Goal: Ask a question: Seek information or help from site administrators or community

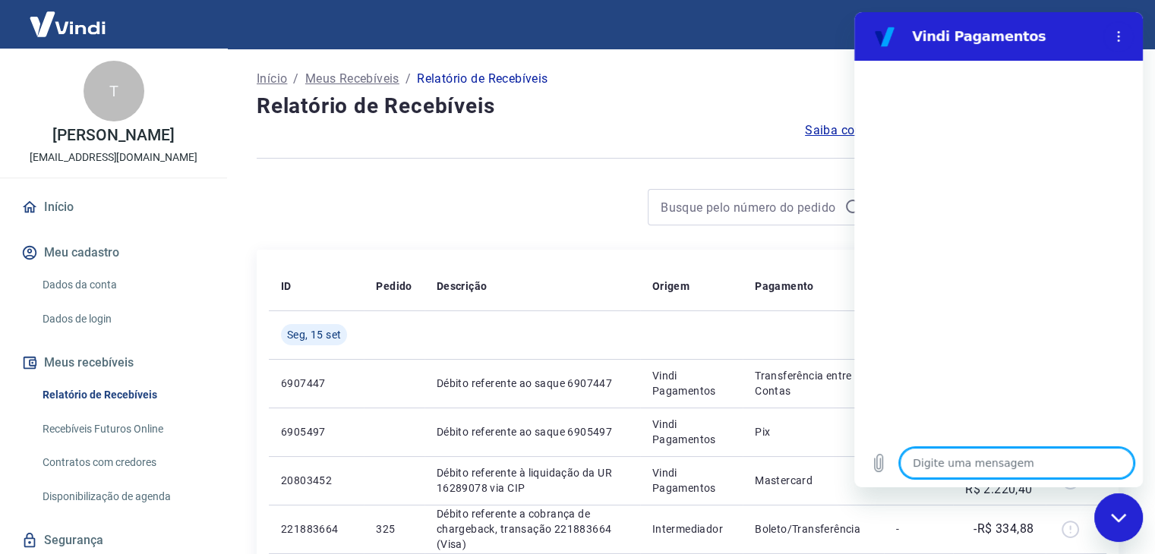
type textarea "o"
type textarea "x"
type textarea "ol"
type textarea "x"
type textarea "olá"
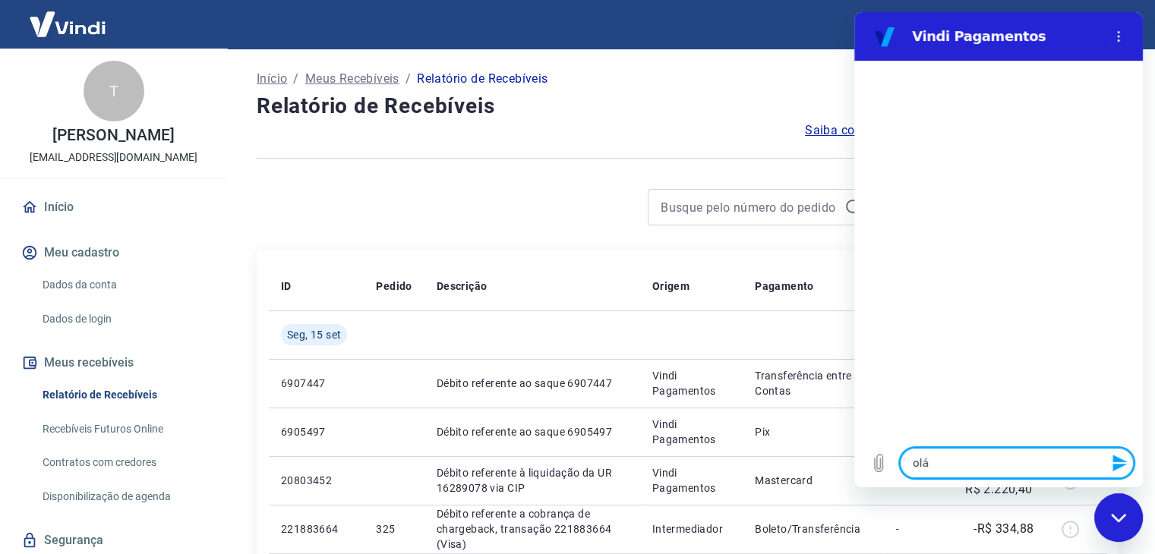
type textarea "x"
type textarea "f"
type textarea "x"
type textarea "fa"
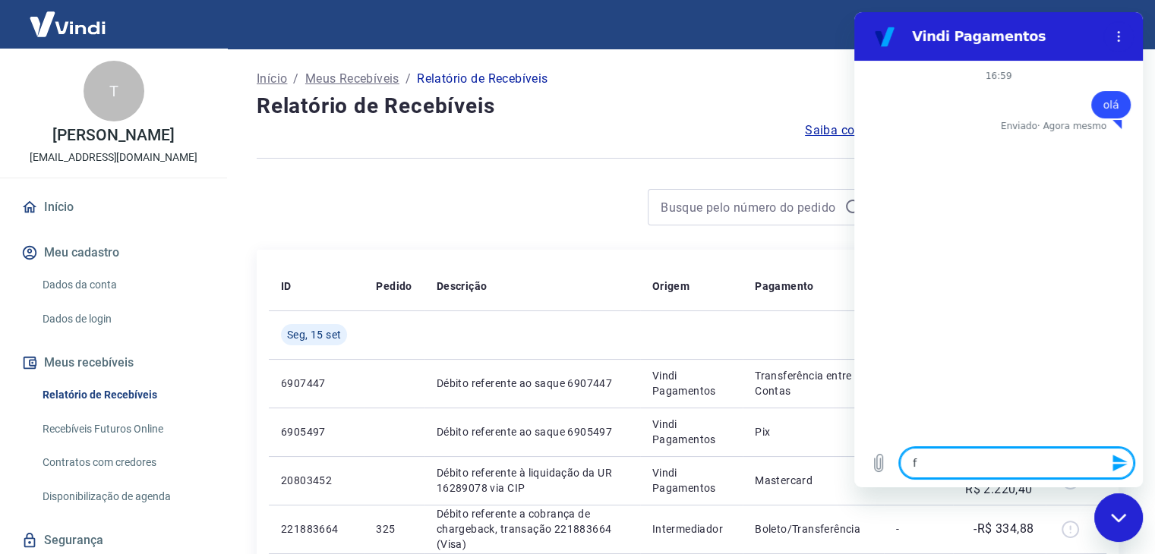
type textarea "x"
type textarea "fal"
type textarea "x"
type textarea "fala"
type textarea "x"
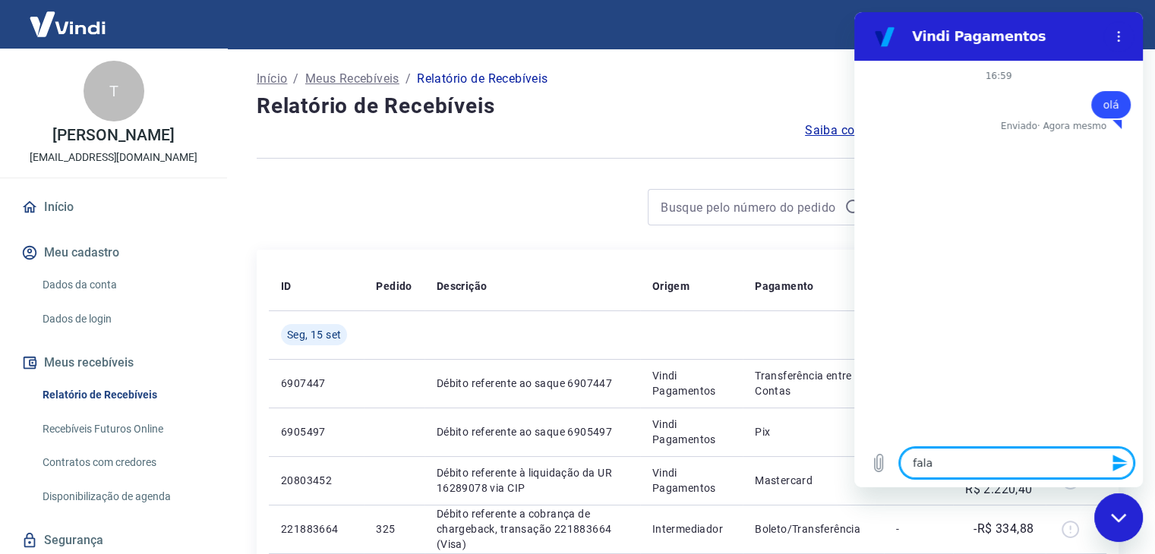
type textarea "falar"
type textarea "x"
type textarea "falar"
type textarea "x"
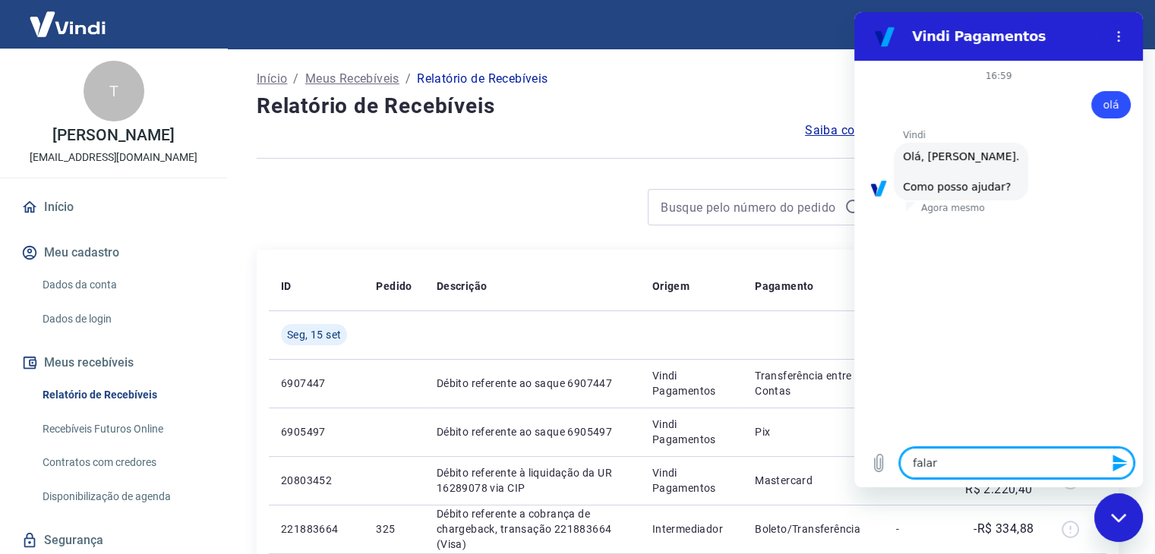
type textarea "falar c"
type textarea "x"
type textarea "falar co"
type textarea "x"
type textarea "falar com"
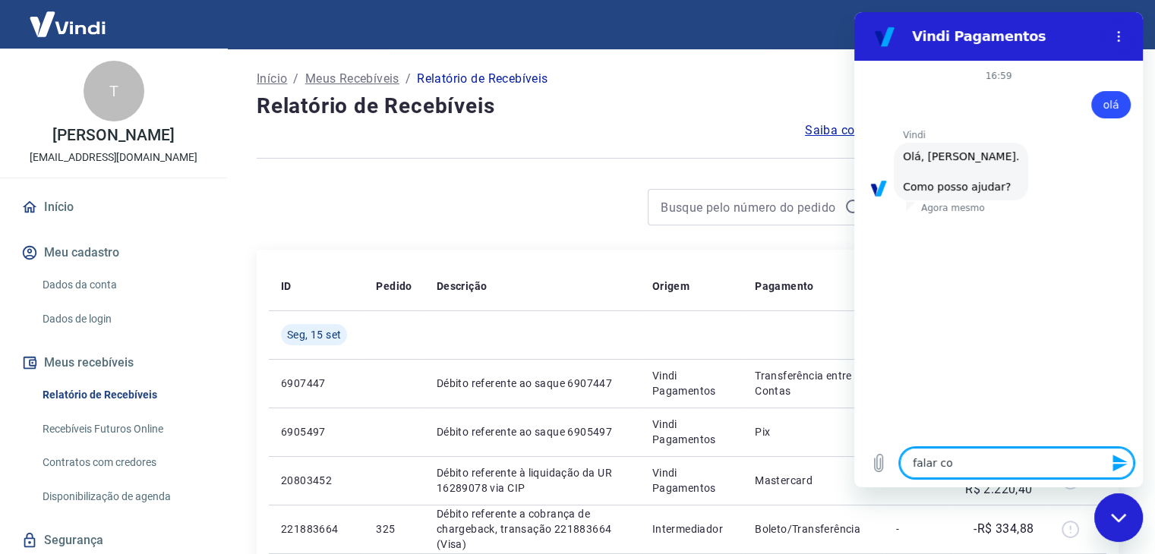
type textarea "x"
type textarea "falar com"
type textarea "x"
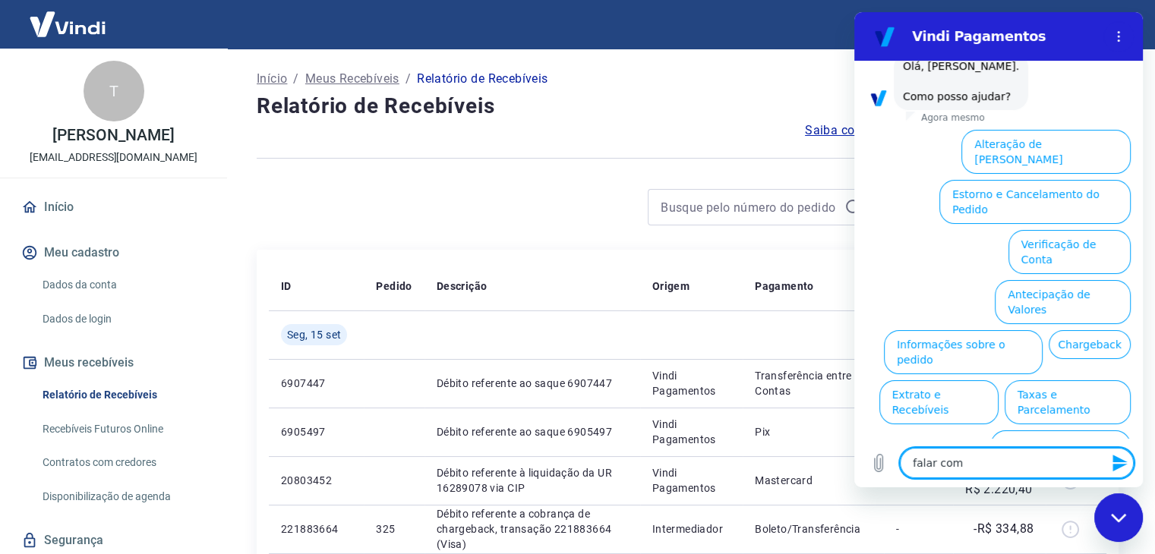
type textarea "falar com a"
type textarea "x"
type textarea "falar com at"
type textarea "x"
type textarea "falar com ate"
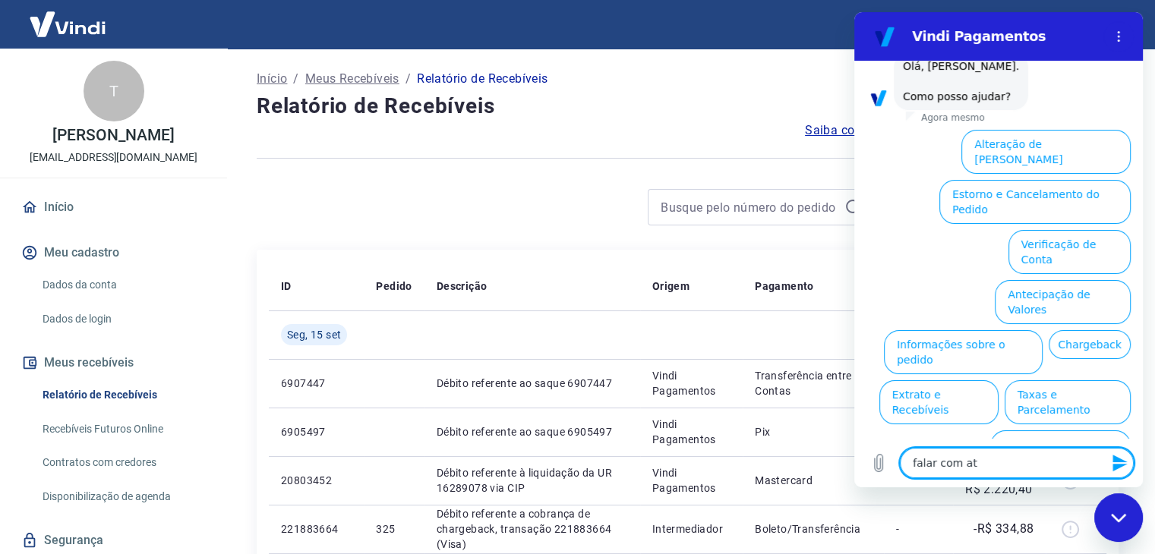
type textarea "x"
type textarea "falar com [GEOGRAPHIC_DATA]"
type textarea "x"
type textarea "falar com atend"
type textarea "x"
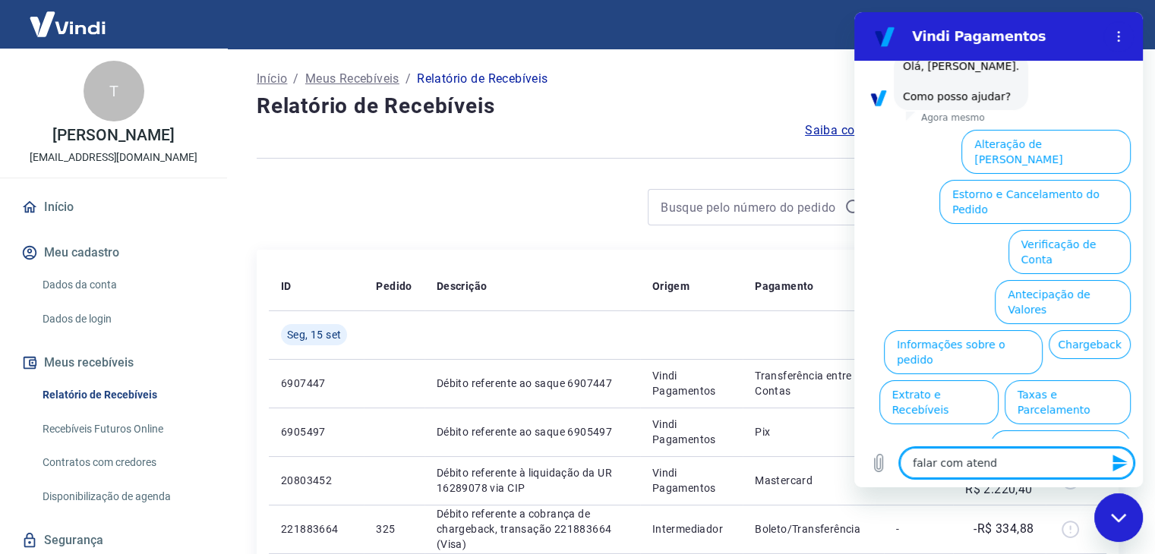
type textarea "falar com atende"
type textarea "x"
type textarea "falar com atenden"
type textarea "x"
type textarea "falar com atendent"
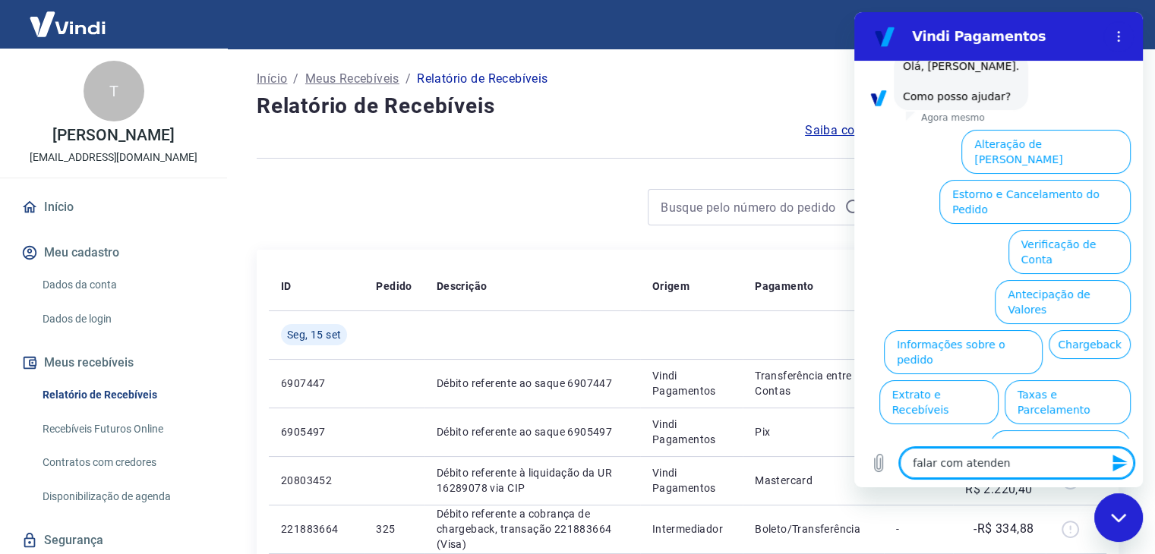
type textarea "x"
type textarea "falar com atendente"
type textarea "x"
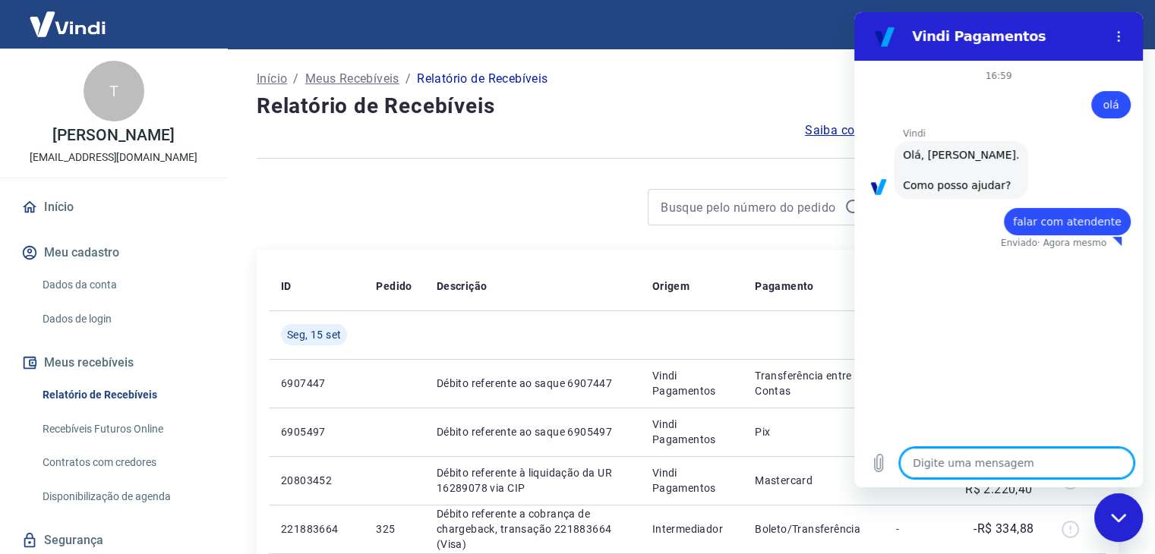
type textarea "x"
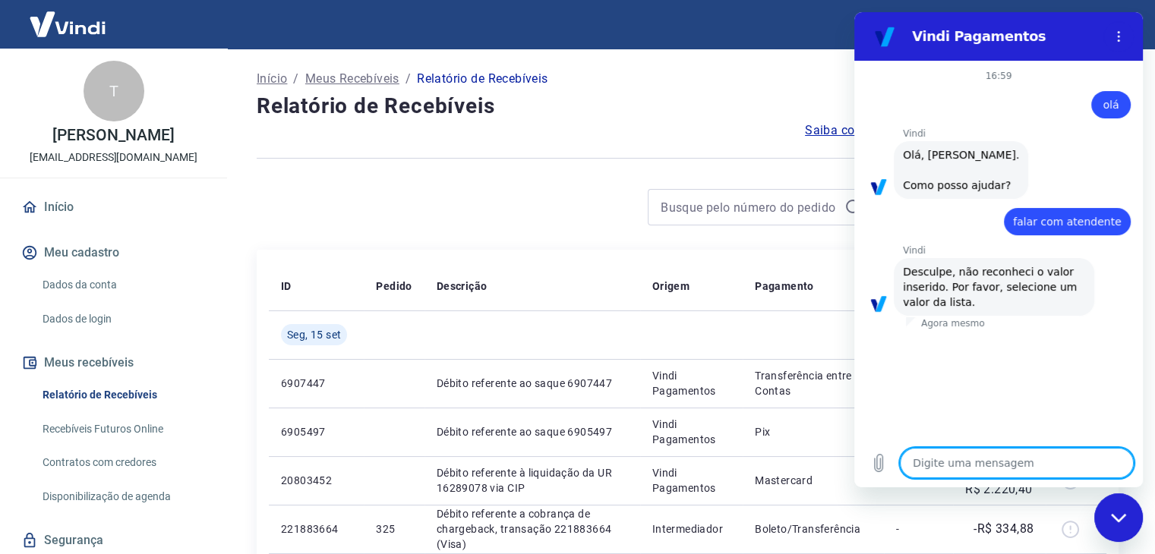
type textarea "a"
type textarea "x"
type textarea "at"
type textarea "x"
type textarea "ate"
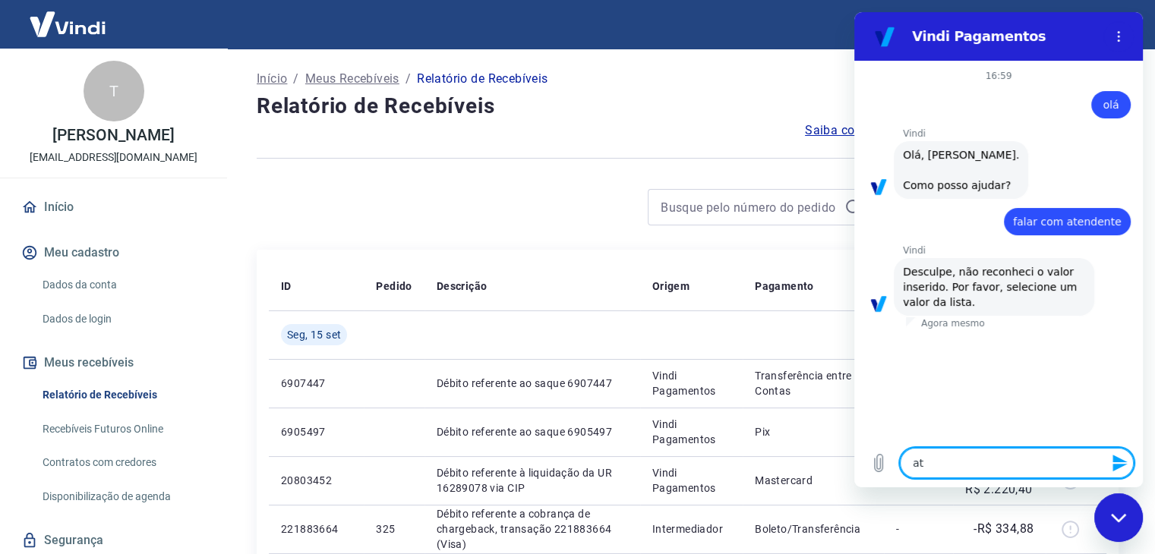
type textarea "x"
type textarea "aten"
type textarea "x"
type textarea "atend"
type textarea "x"
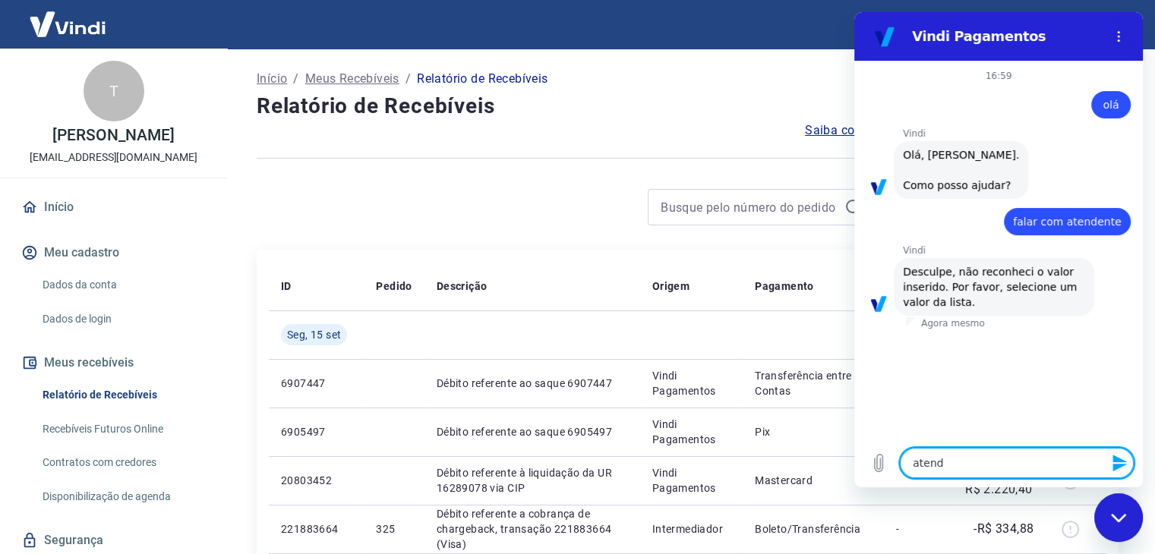
type textarea "atendi"
type textarea "x"
type textarea "atendim"
type textarea "x"
type textarea "atendime"
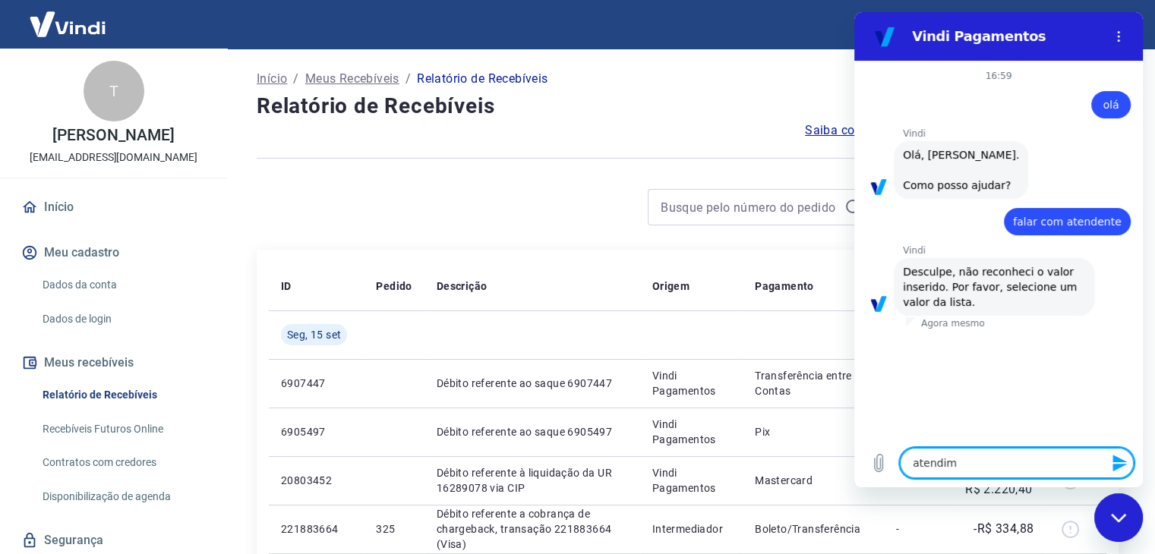
type textarea "x"
type textarea "atendimen"
type textarea "x"
type textarea "atendiment"
type textarea "x"
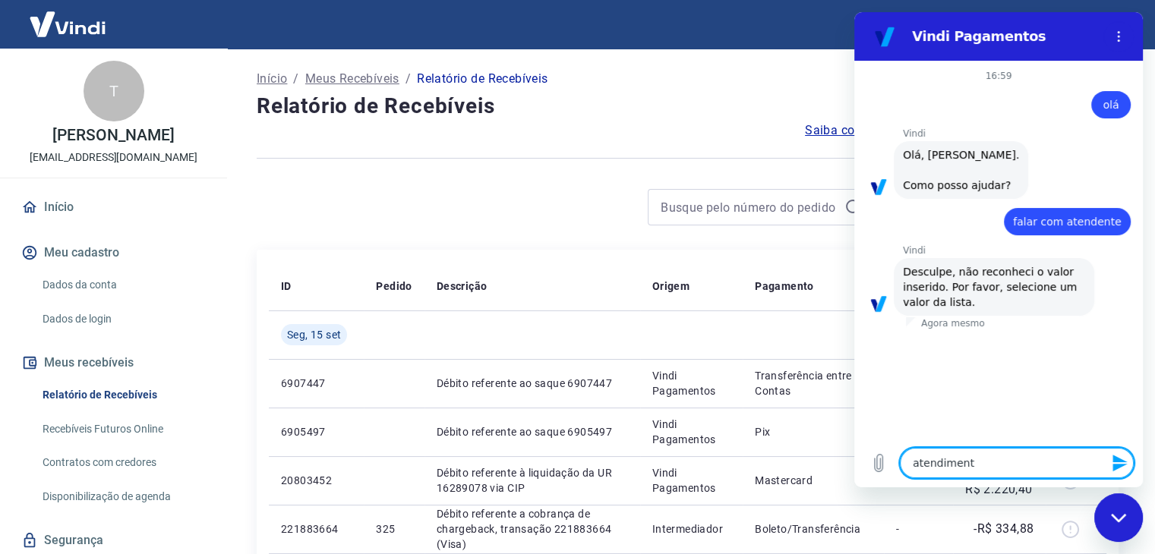
type textarea "atendimento"
type textarea "x"
type textarea "atendimento"
type textarea "x"
type textarea "atendimento g"
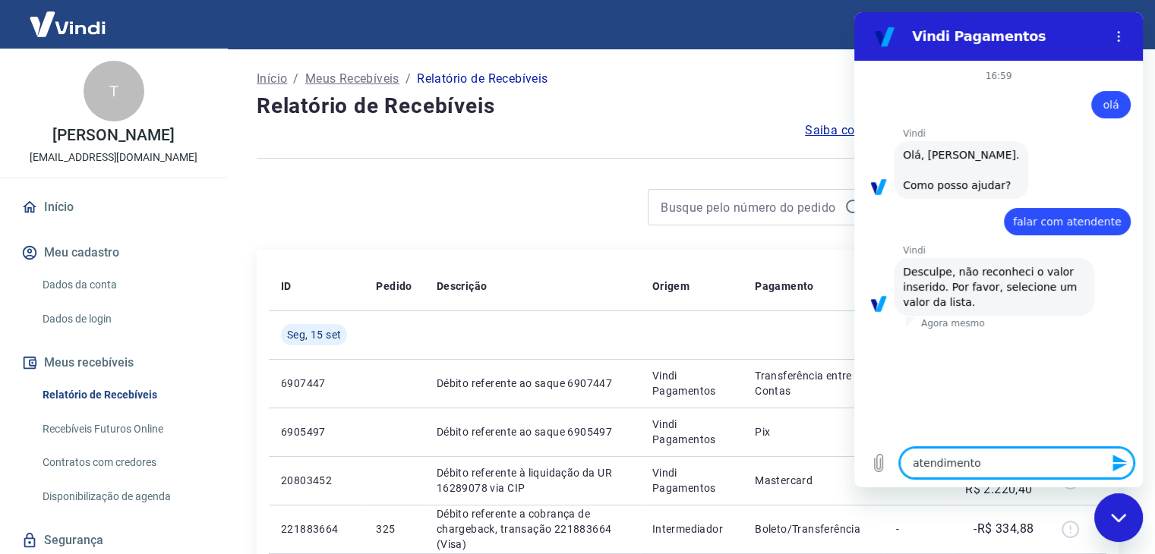
type textarea "x"
type textarea "atendimento gu"
type textarea "x"
type textarea "atendimento g"
type textarea "x"
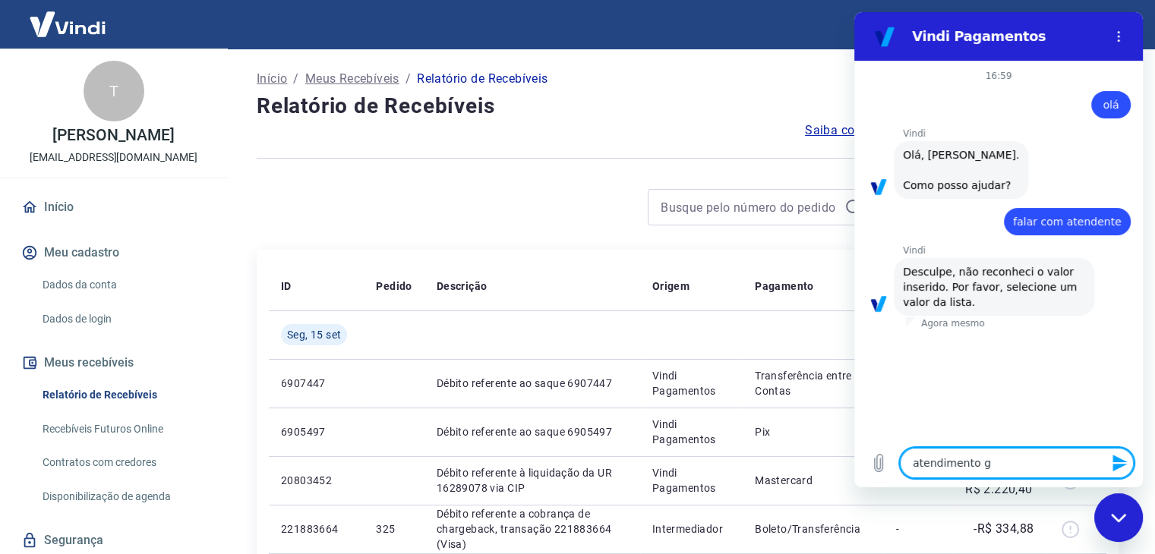
type textarea "atendimento"
type textarea "x"
type textarea "atendimento h"
type textarea "x"
type textarea "atendimento hu"
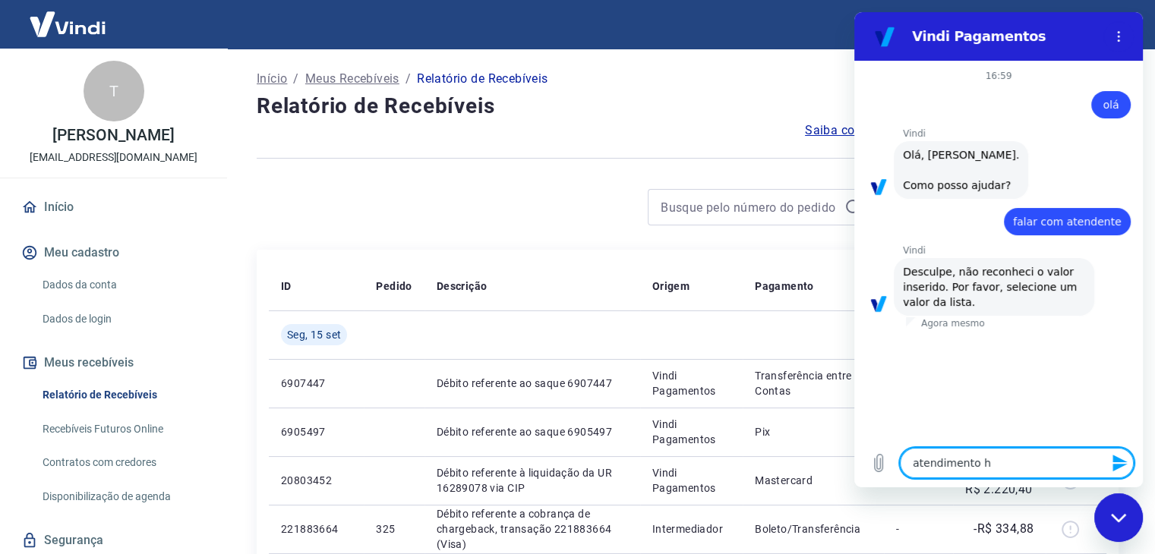
type textarea "x"
type textarea "atendimento hum"
type textarea "x"
type textarea "atendimento huma"
type textarea "x"
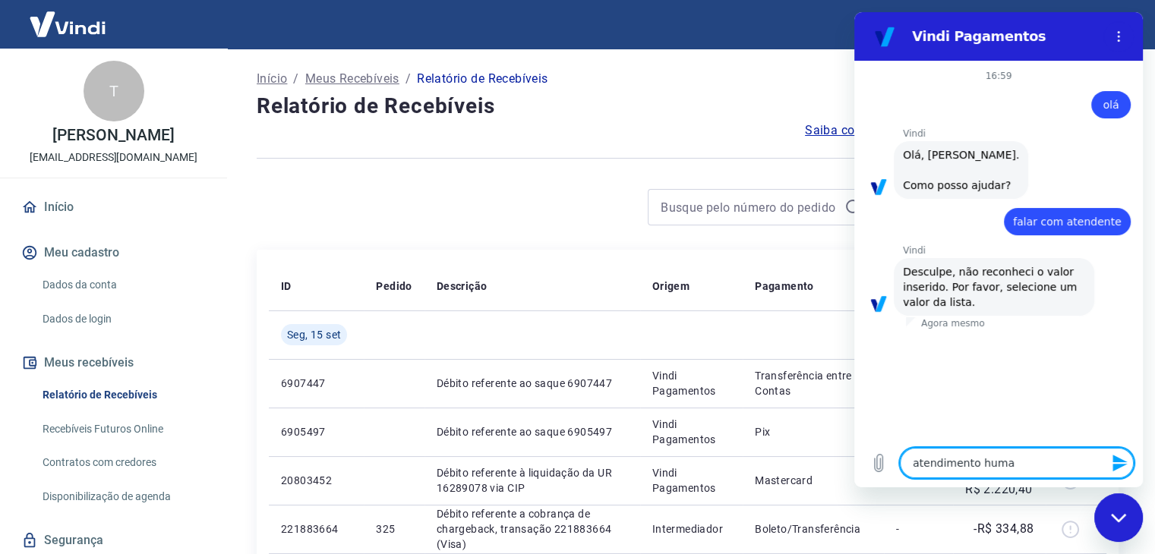
type textarea "atendimento human"
type textarea "x"
type textarea "atendimento humano"
type textarea "x"
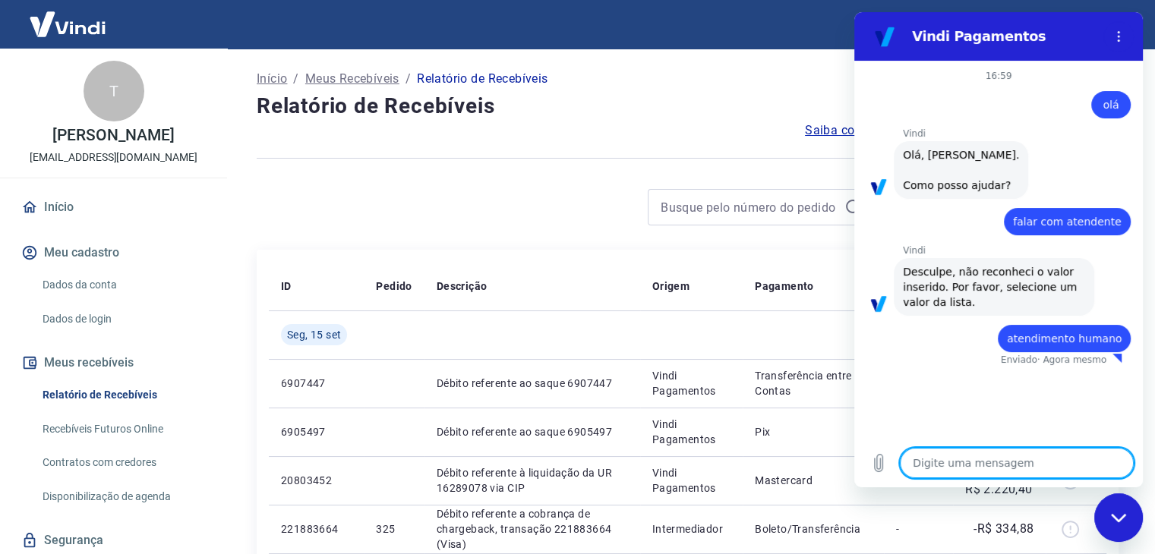
type textarea "x"
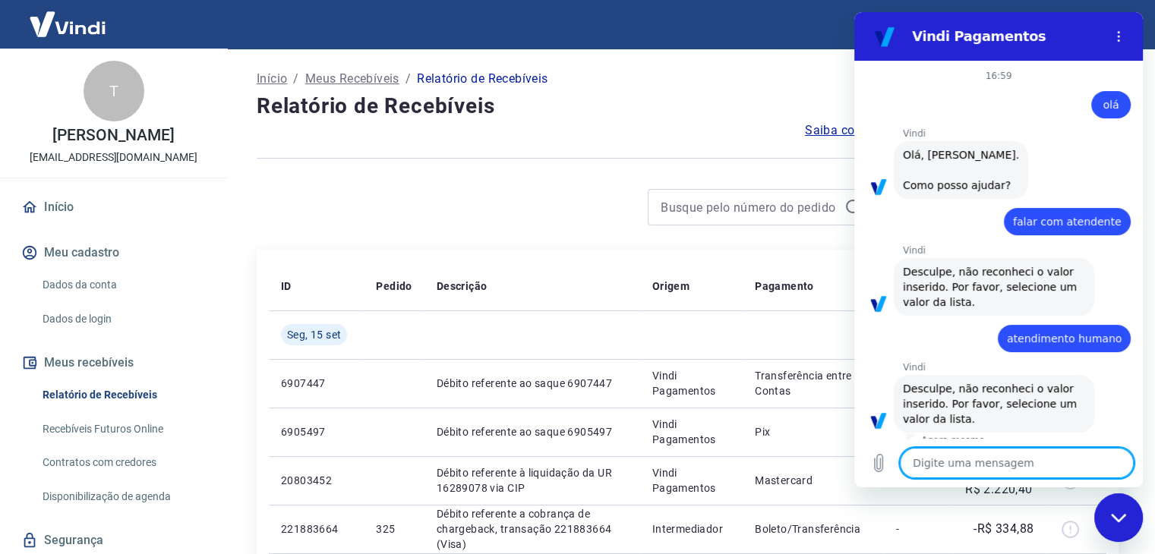
scroll to position [11, 0]
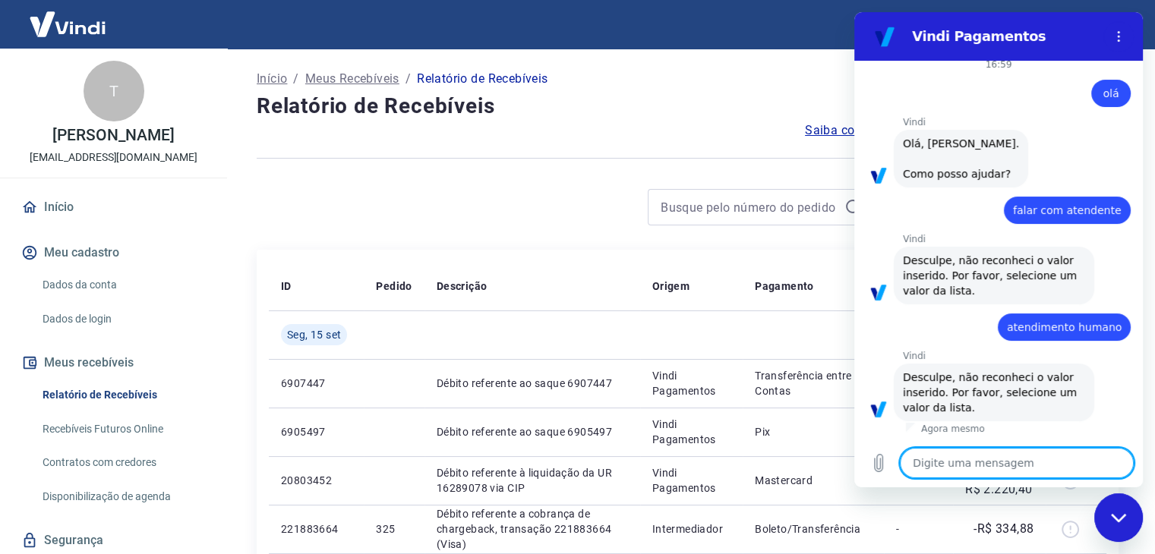
type textarea "a"
type textarea "x"
type textarea "at"
type textarea "x"
type textarea "ate"
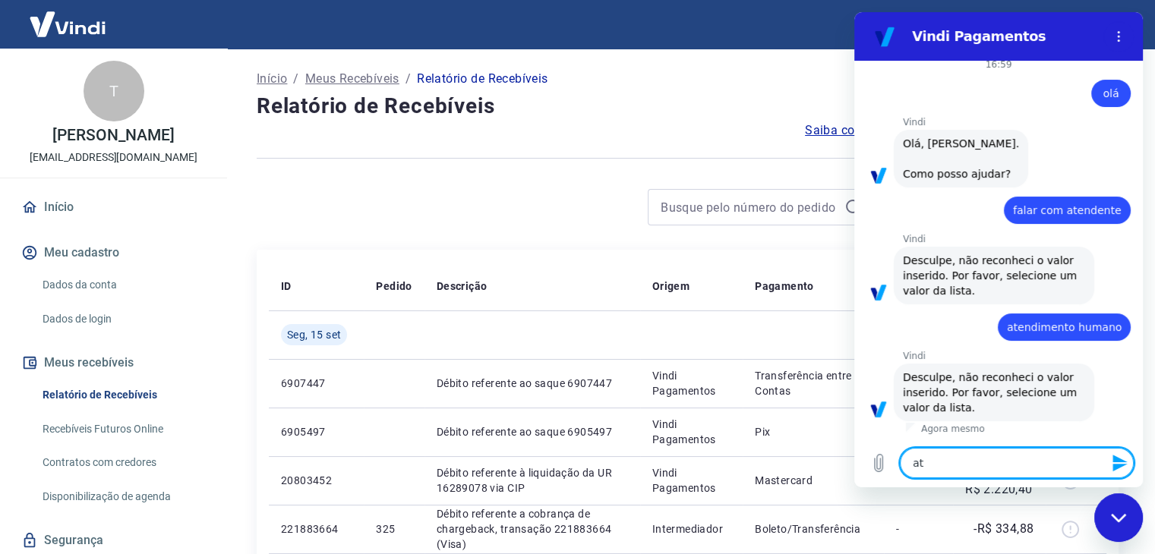
type textarea "x"
type textarea "aten"
type textarea "x"
type textarea "atend"
type textarea "x"
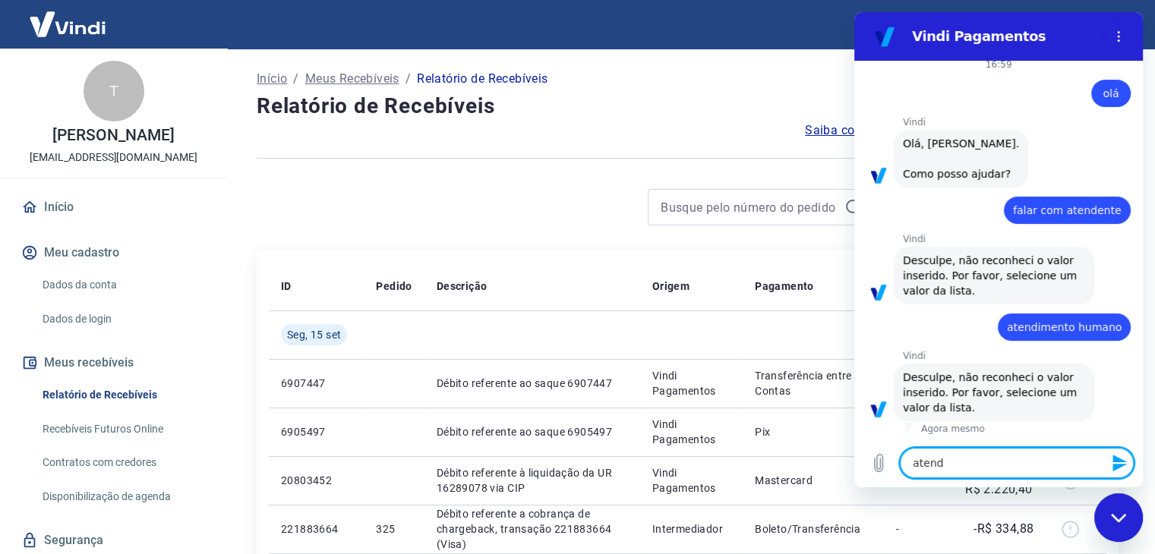
type textarea "atendi"
type textarea "x"
type textarea "atendim"
type textarea "x"
type textarea "atendime"
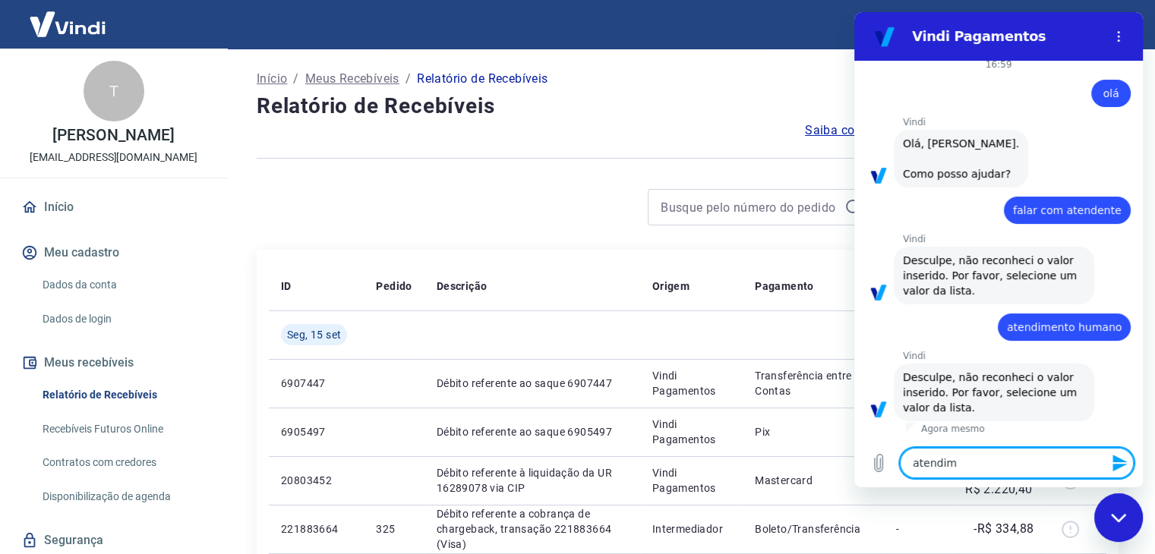
type textarea "x"
type textarea "atendimen"
type textarea "x"
type textarea "atendiment"
type textarea "x"
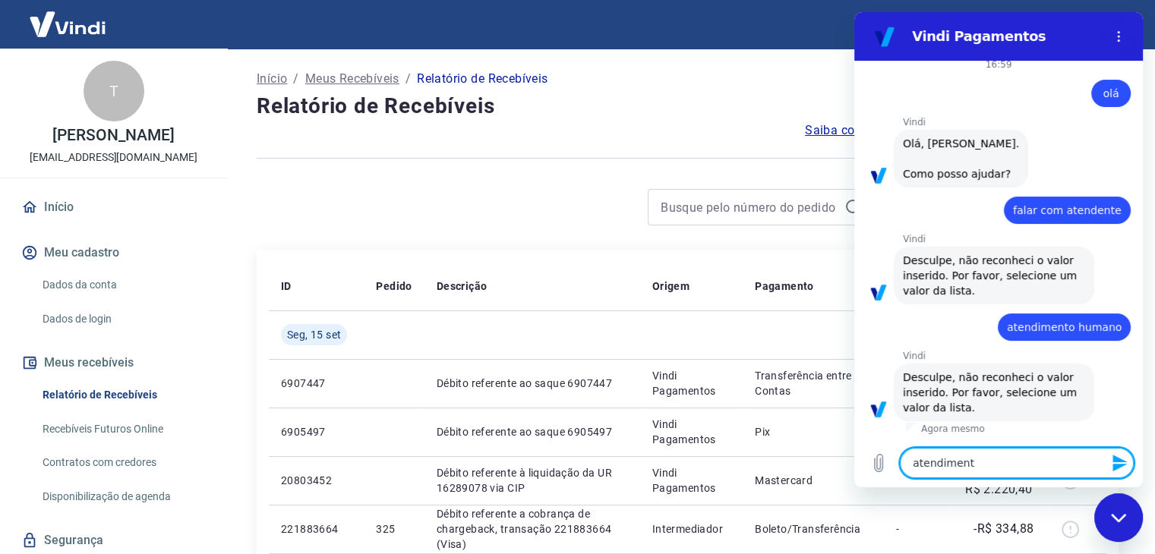
type textarea "atendimento"
type textarea "x"
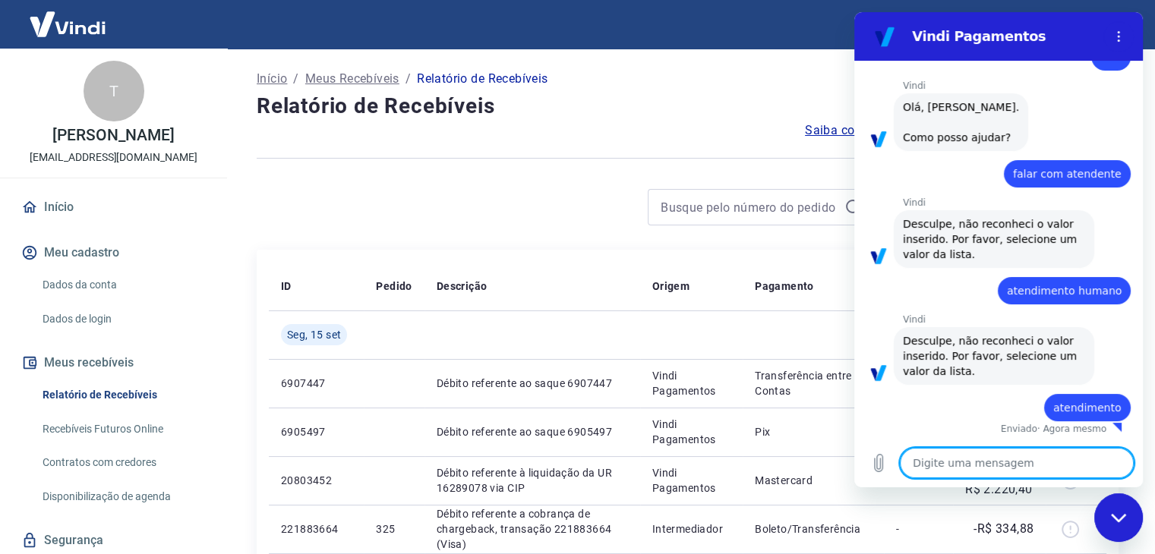
type textarea "x"
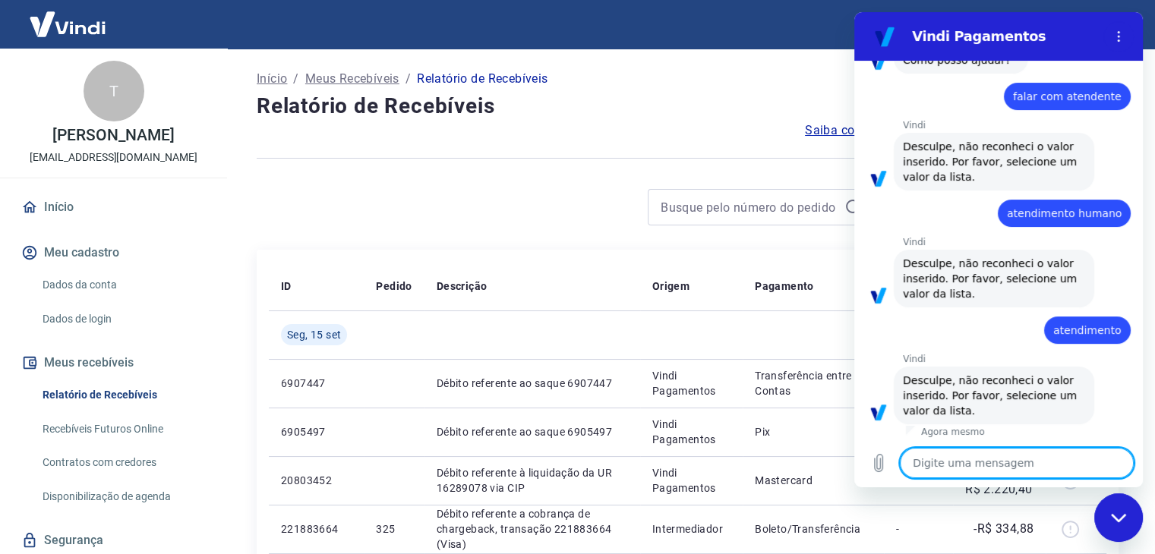
scroll to position [128, 0]
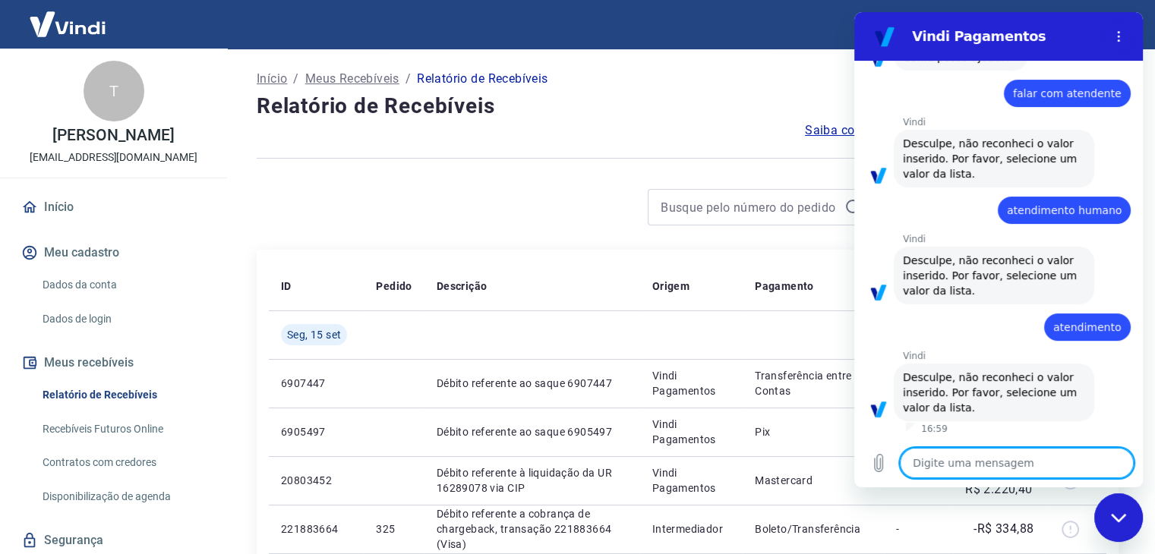
type textarea "f"
type textarea "x"
type textarea "fa"
type textarea "x"
type textarea "fal"
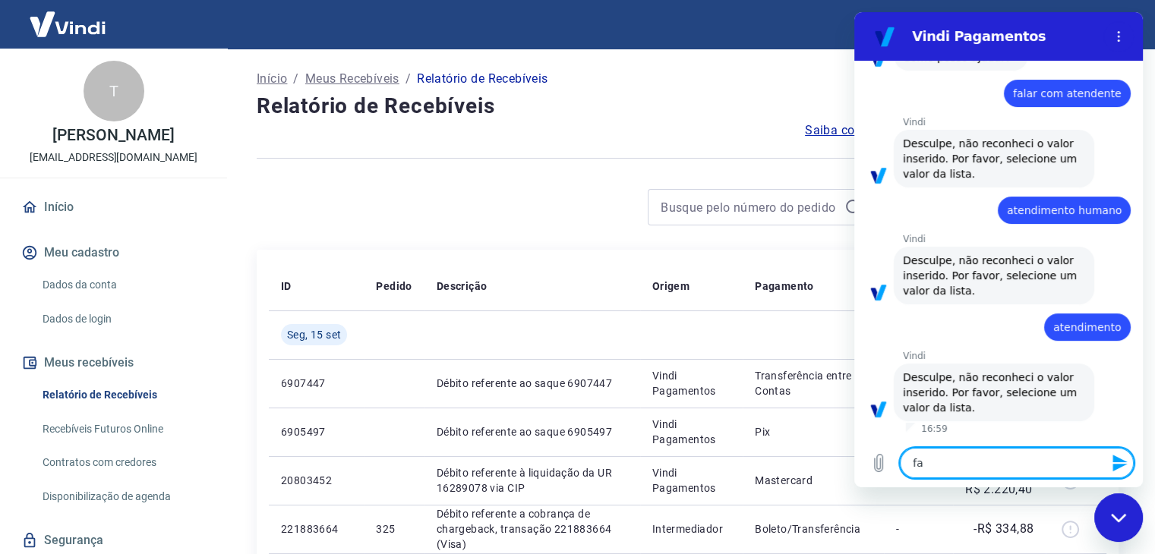
type textarea "x"
type textarea "fala"
type textarea "x"
type textarea "falar"
type textarea "x"
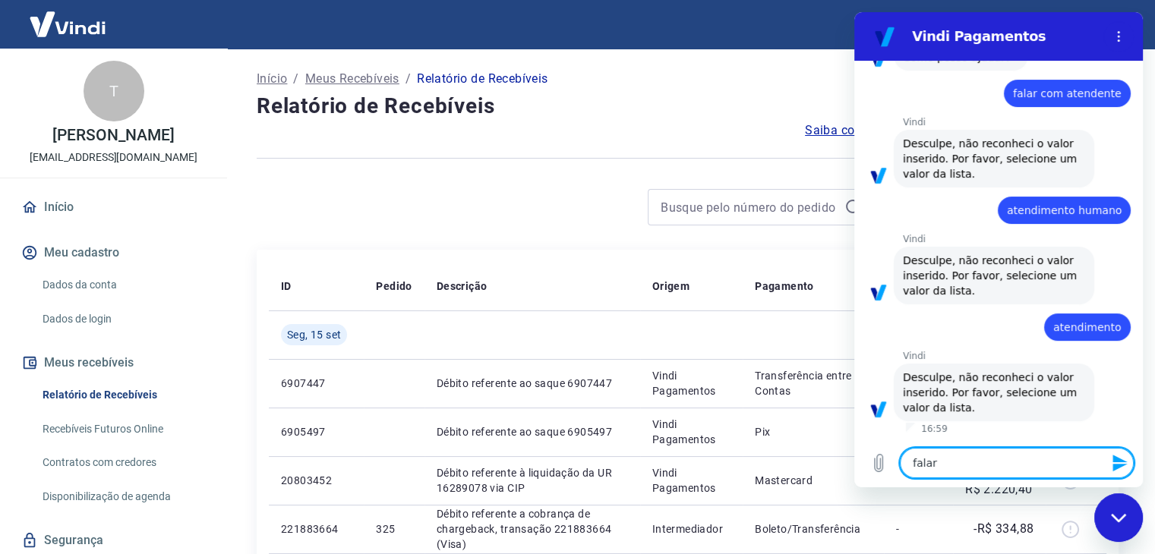
type textarea "falar"
type textarea "x"
type textarea "falar c"
type textarea "x"
type textarea "falar co"
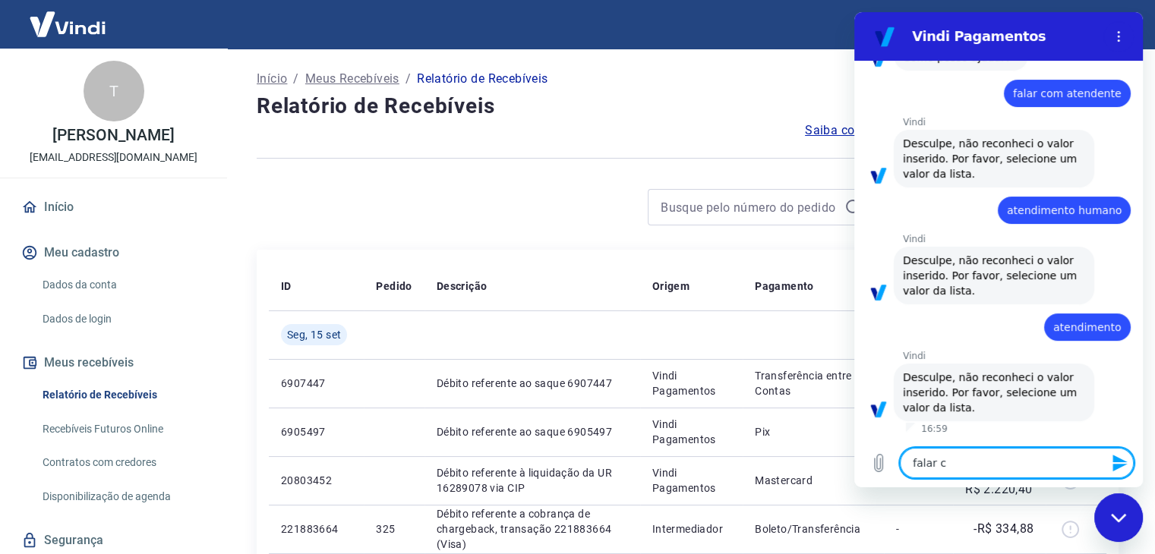
type textarea "x"
type textarea "falar com"
type textarea "x"
type textarea "falar com"
type textarea "x"
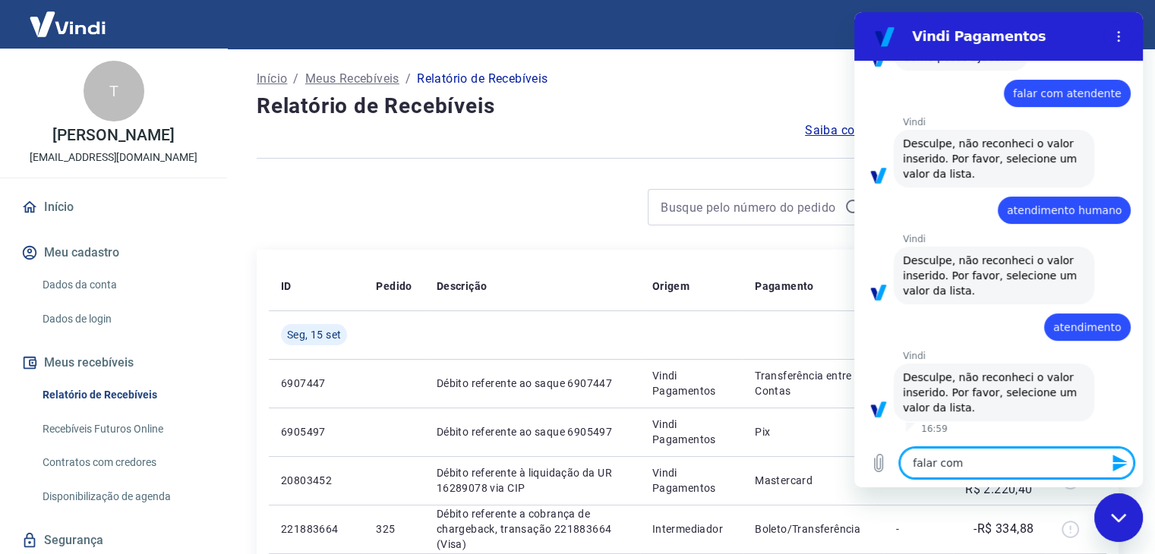
type textarea "falar com a"
type textarea "x"
type textarea "falar com at"
type textarea "x"
type textarea "falar com ate"
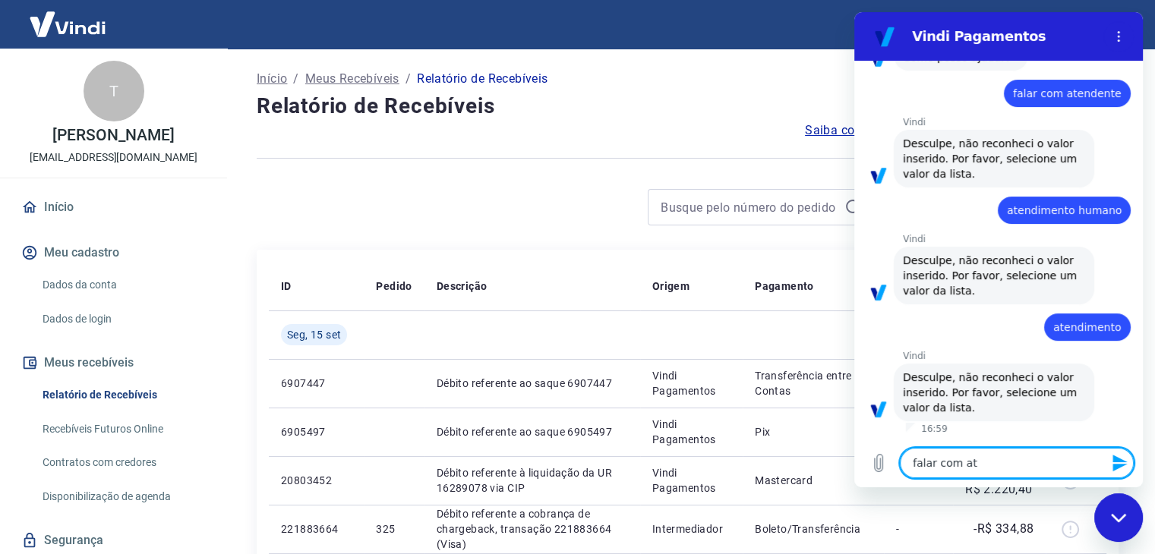
type textarea "x"
type textarea "falar com [GEOGRAPHIC_DATA]"
type textarea "x"
type textarea "falar com atend"
type textarea "x"
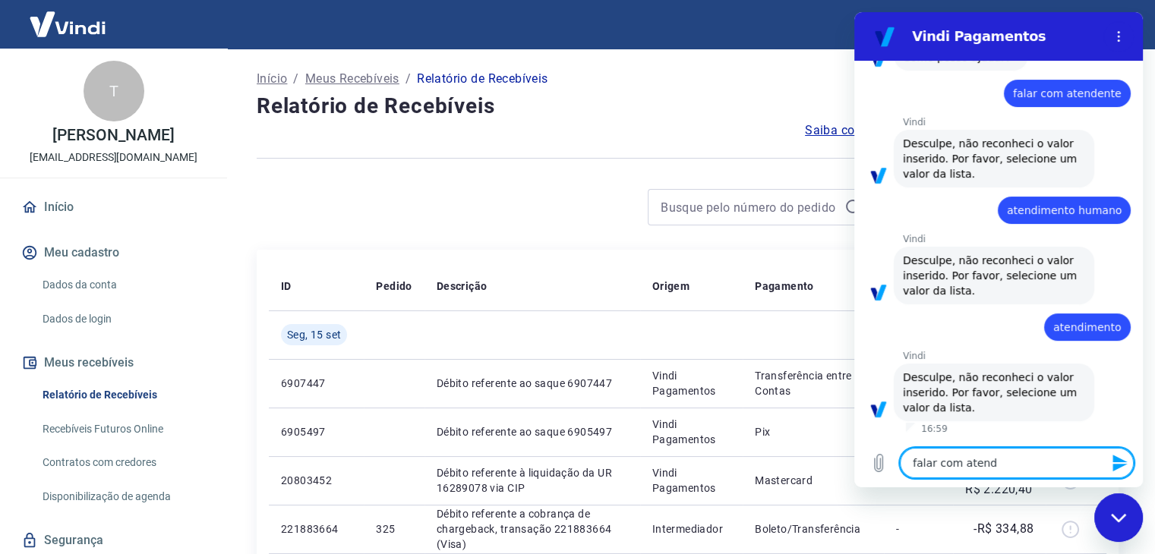
type textarea "falar com atende"
type textarea "x"
type textarea "falar com atenden"
type textarea "x"
type textarea "falar com atendent"
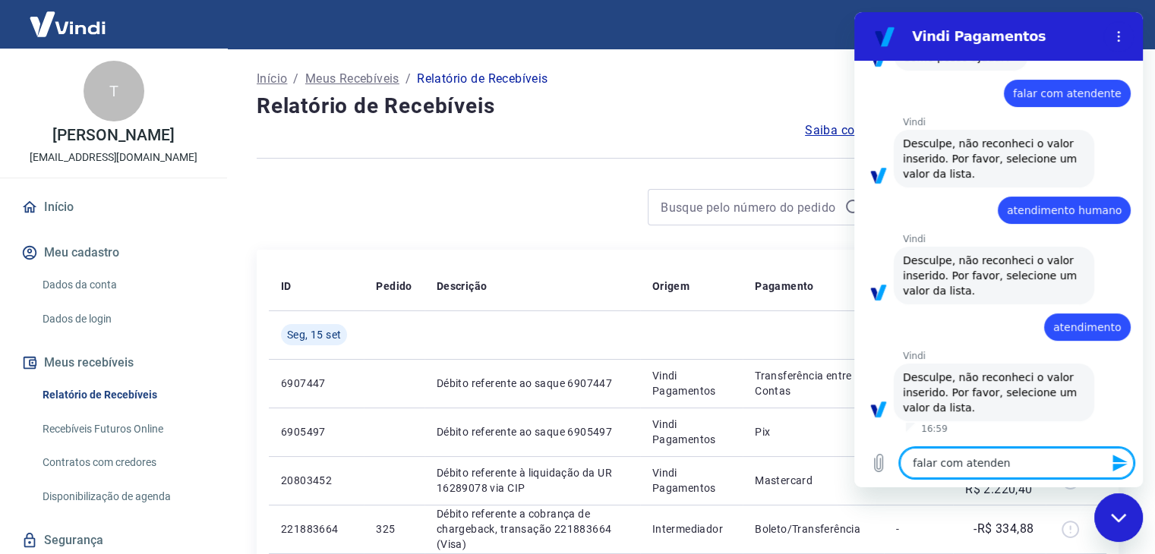
type textarea "x"
type textarea "falar com atendente"
type textarea "x"
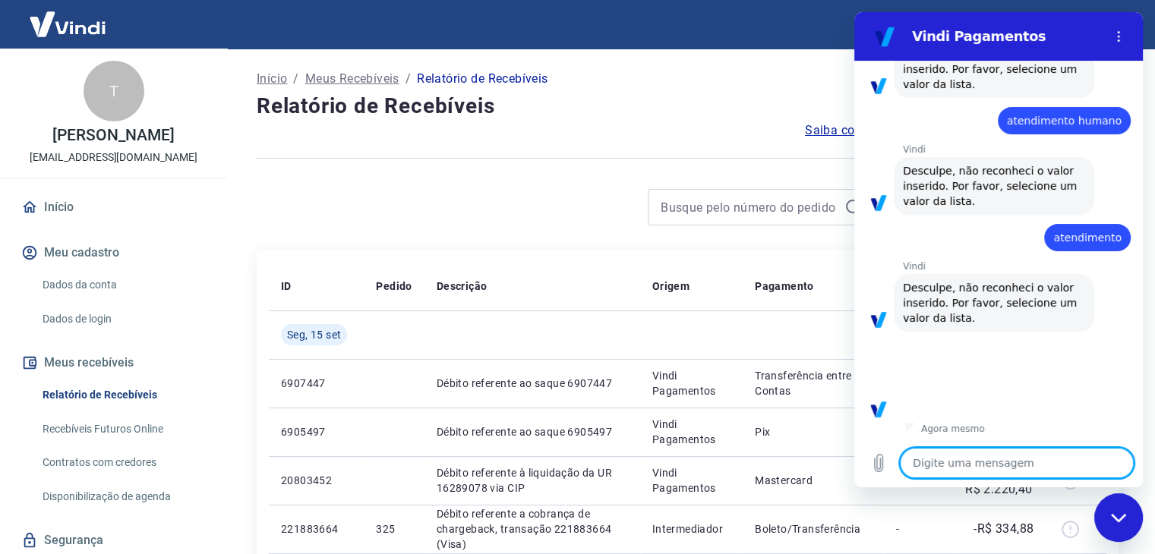
scroll to position [286, 0]
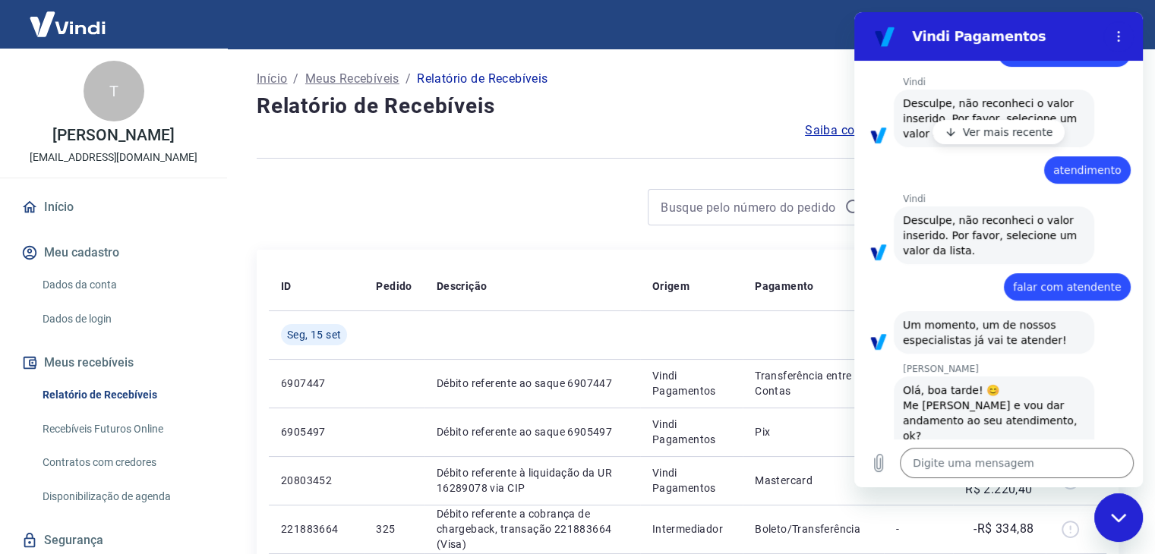
type textarea "x"
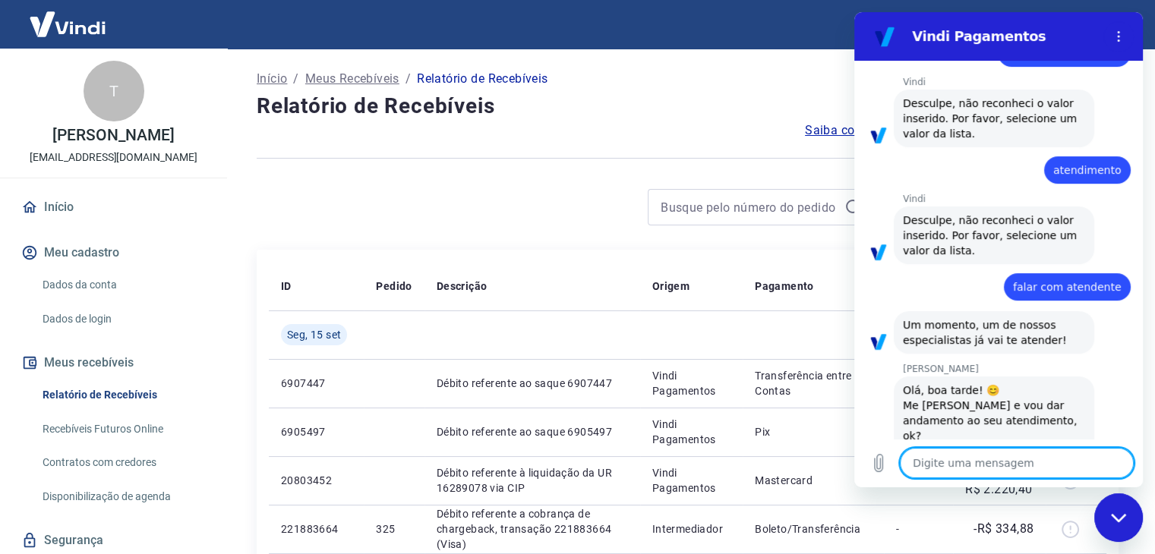
scroll to position [358, 0]
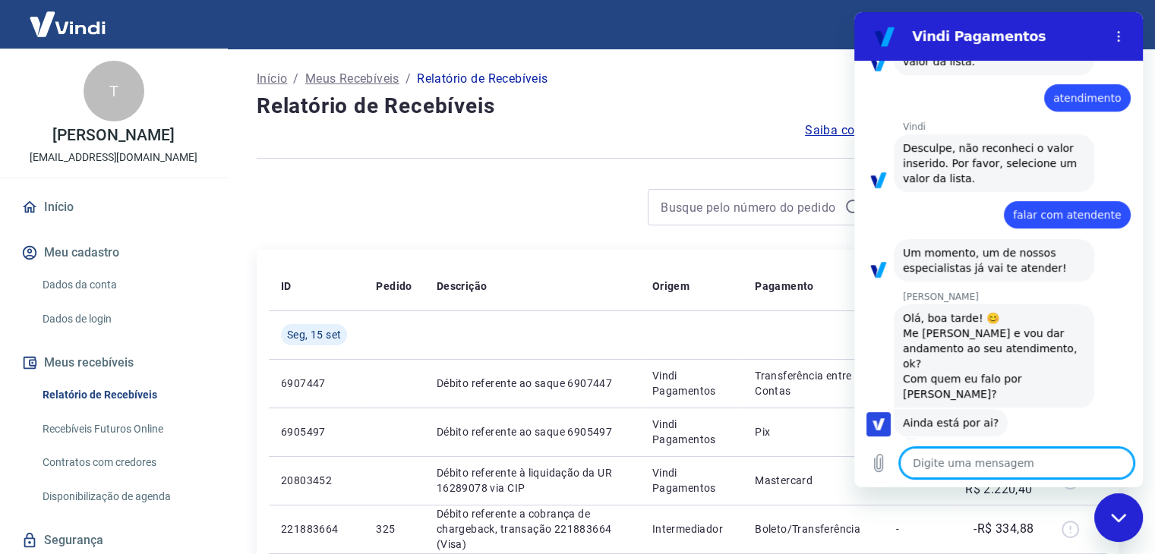
click at [1049, 463] on textarea at bounding box center [1017, 463] width 234 height 30
type textarea "O"
type textarea "x"
type textarea "Ol"
type textarea "x"
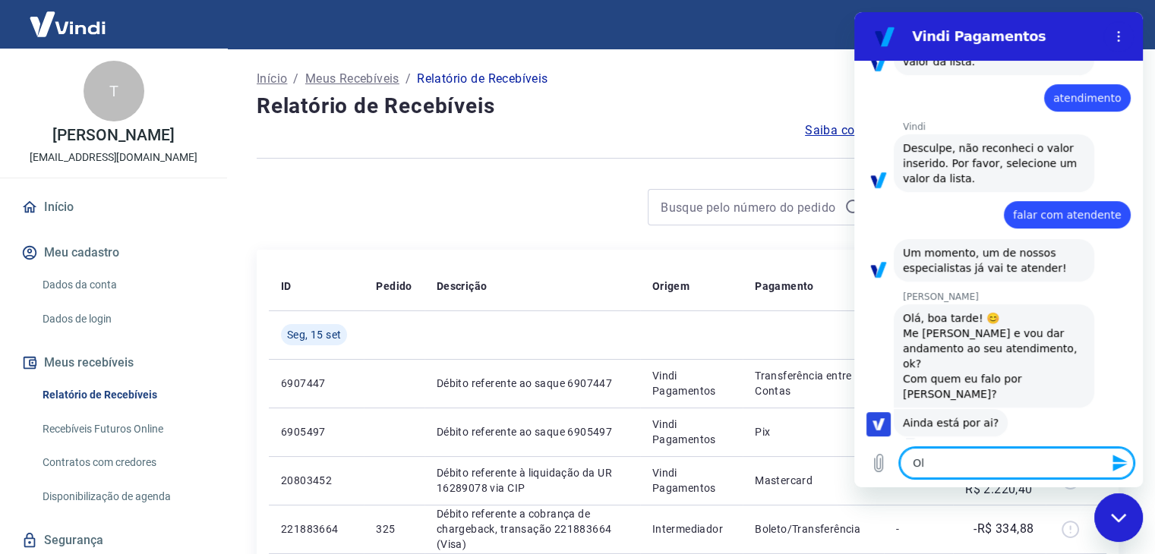
type textarea "Olá"
type textarea "x"
type textarea "Olá"
type textarea "x"
type textarea "Olá a"
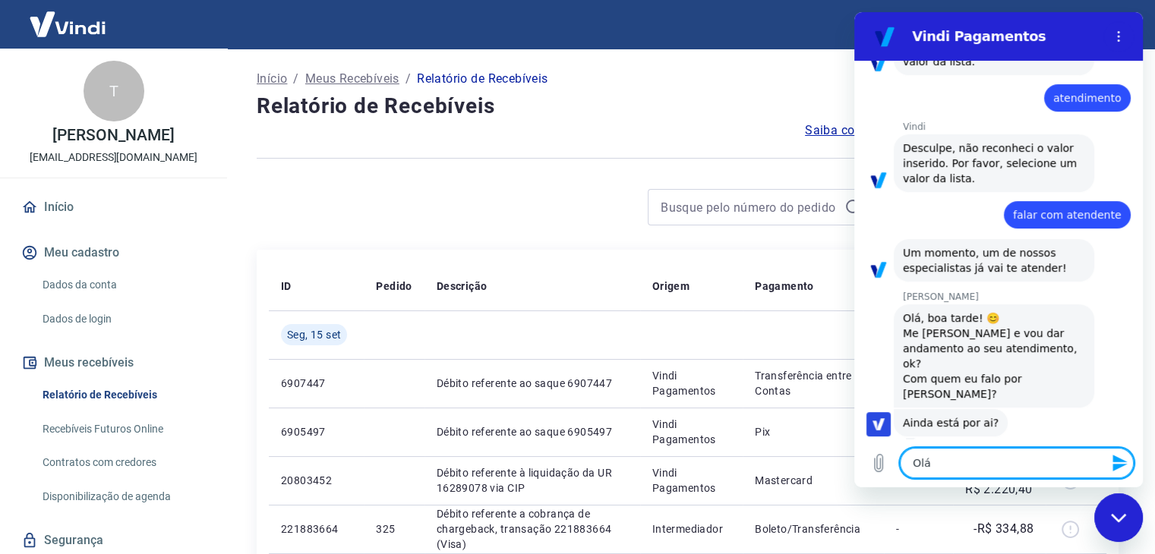
type textarea "x"
type textarea "Olá an"
type textarea "x"
type textarea "Olá and"
type textarea "x"
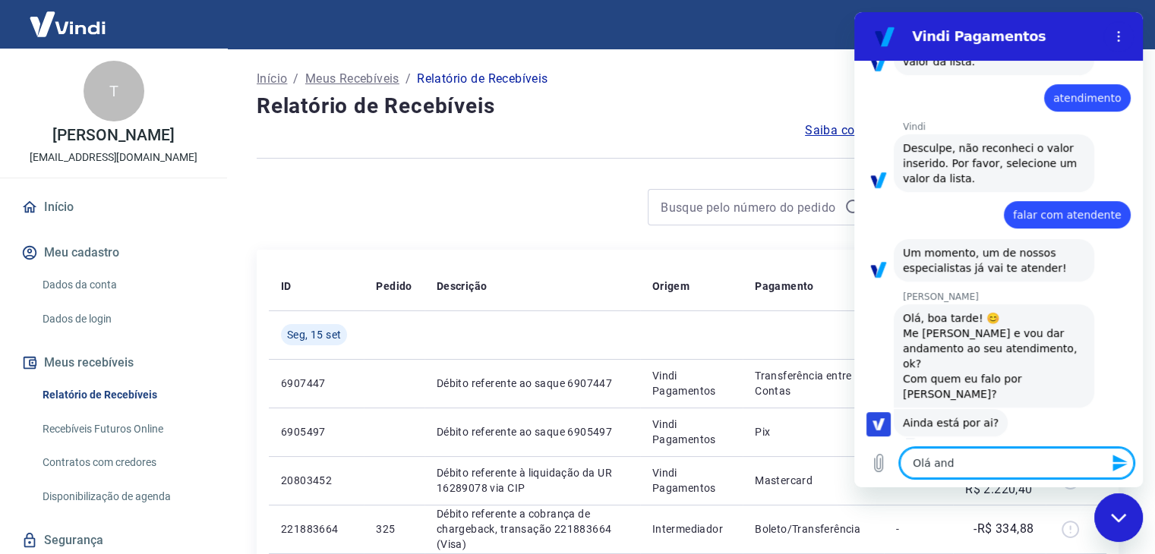
type textarea "Olá andr"
type textarea "x"
type textarea "Olá andre"
type textarea "x"
type textarea "[PERSON_NAME]"
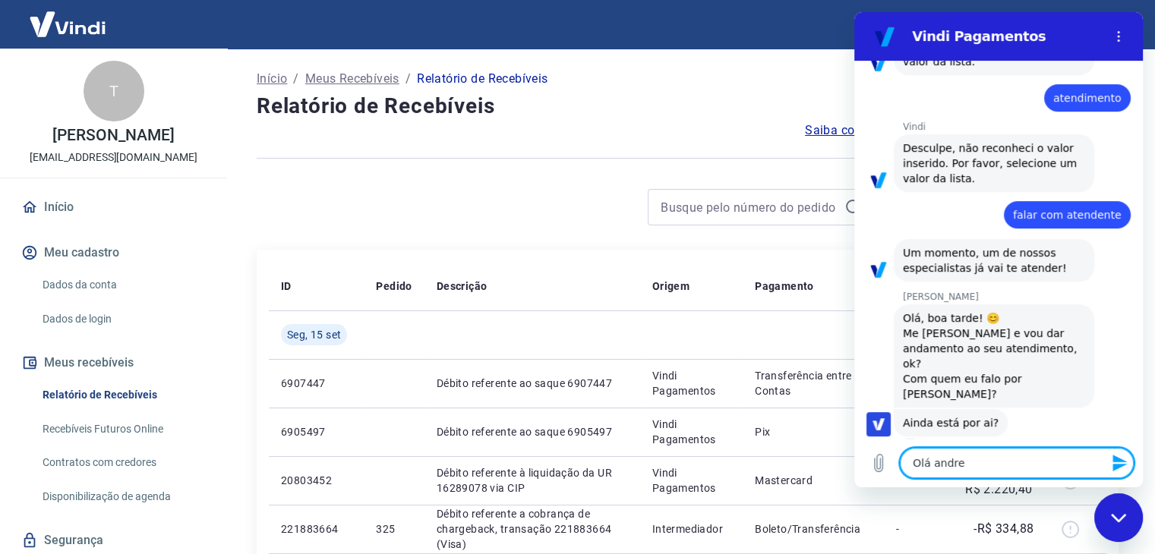
type textarea "x"
type textarea "Olá andrezz"
type textarea "x"
type textarea "[PERSON_NAME]"
type textarea "x"
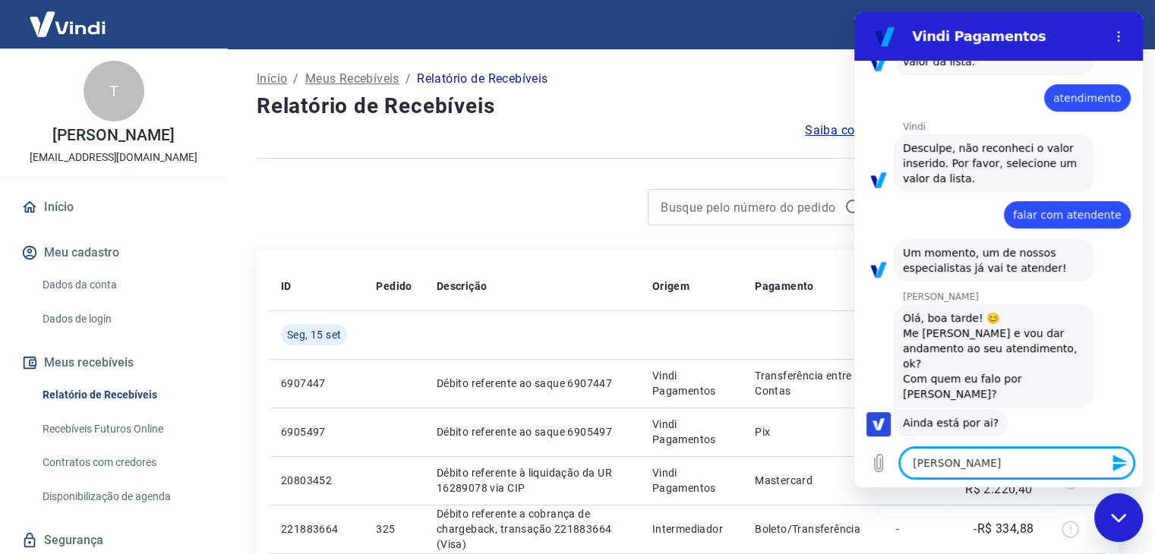
type textarea "[PERSON_NAME]"
type textarea "x"
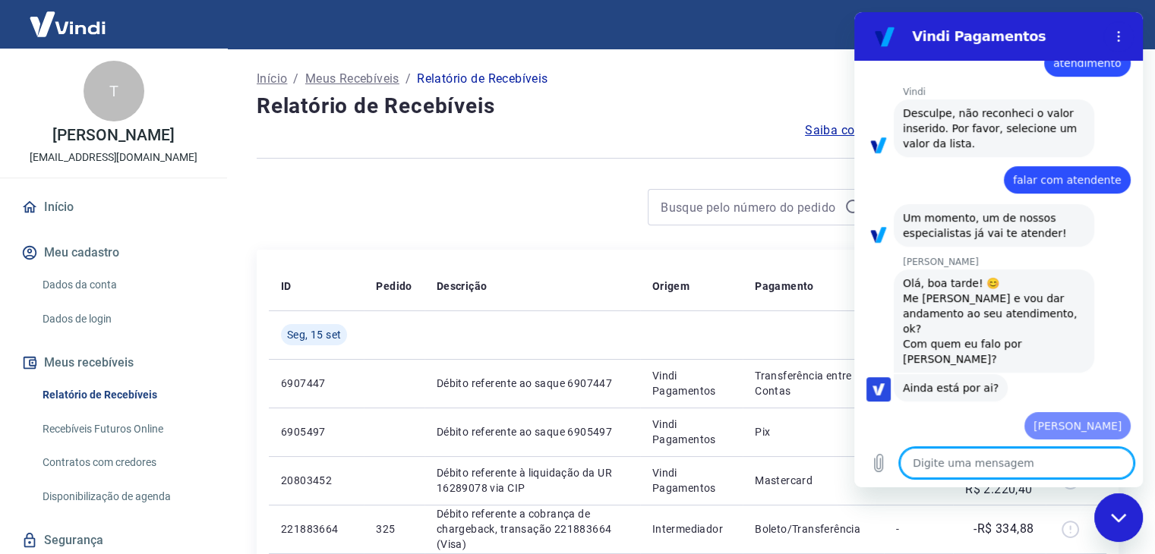
type textarea "x"
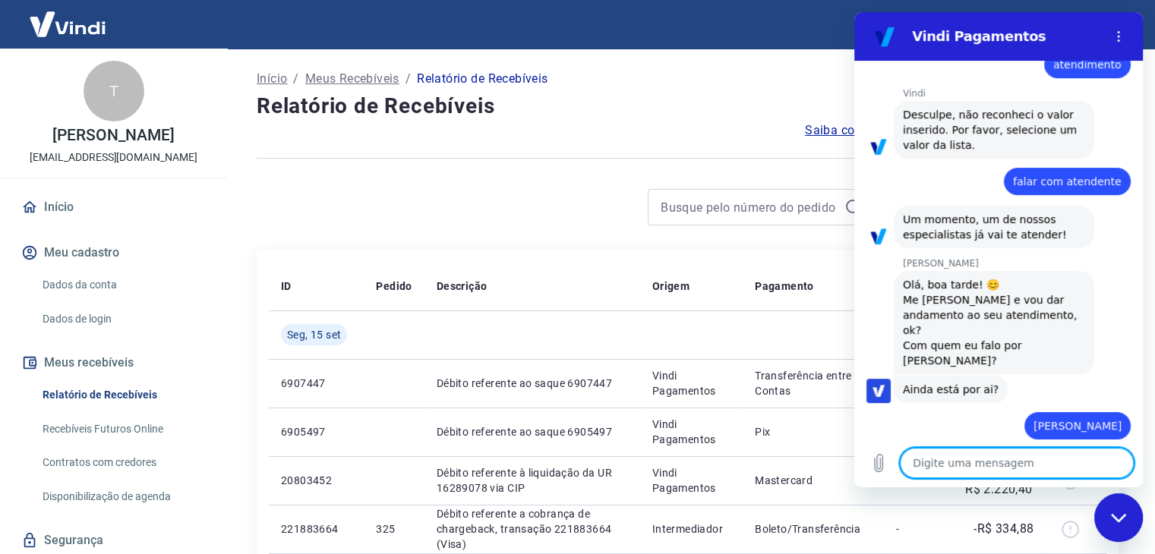
scroll to position [394, 0]
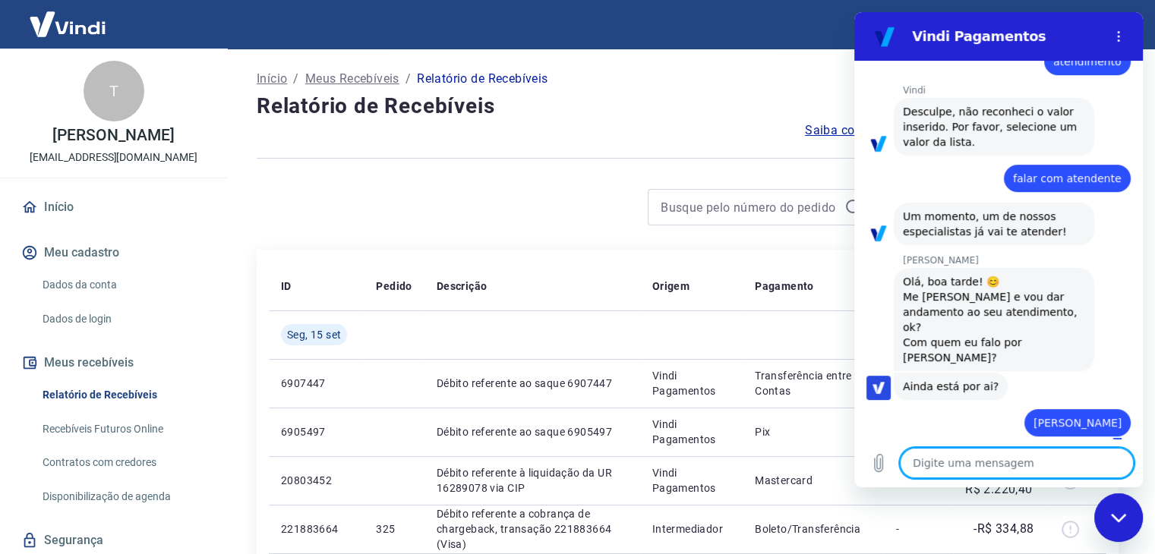
type textarea "R"
type textarea "x"
type textarea "T"
type textarea "x"
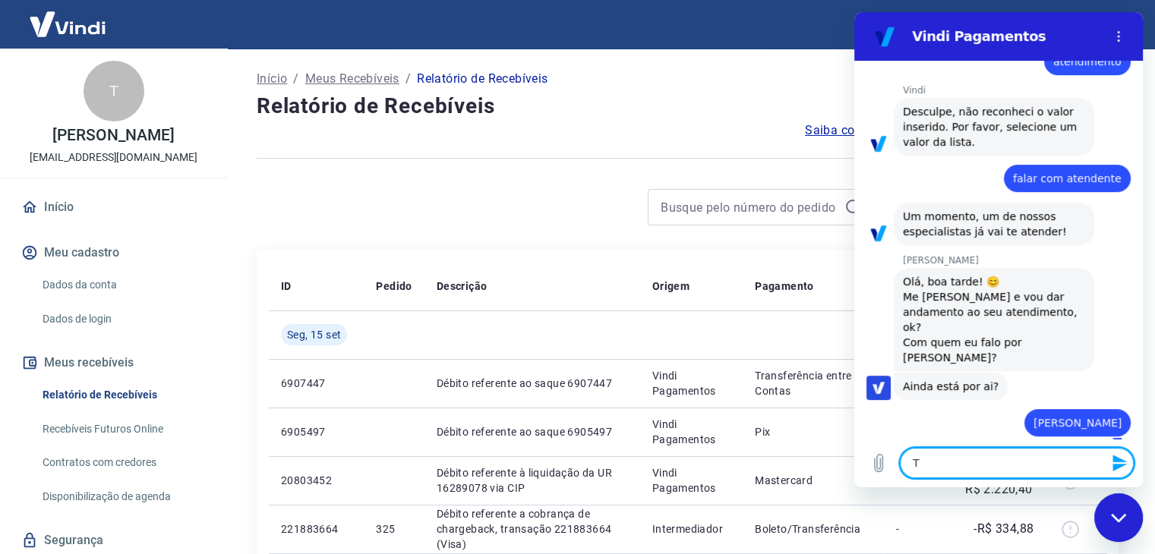
type textarea "Ta"
type textarea "x"
type textarea "Tat"
type textarea "x"
type textarea "Tati"
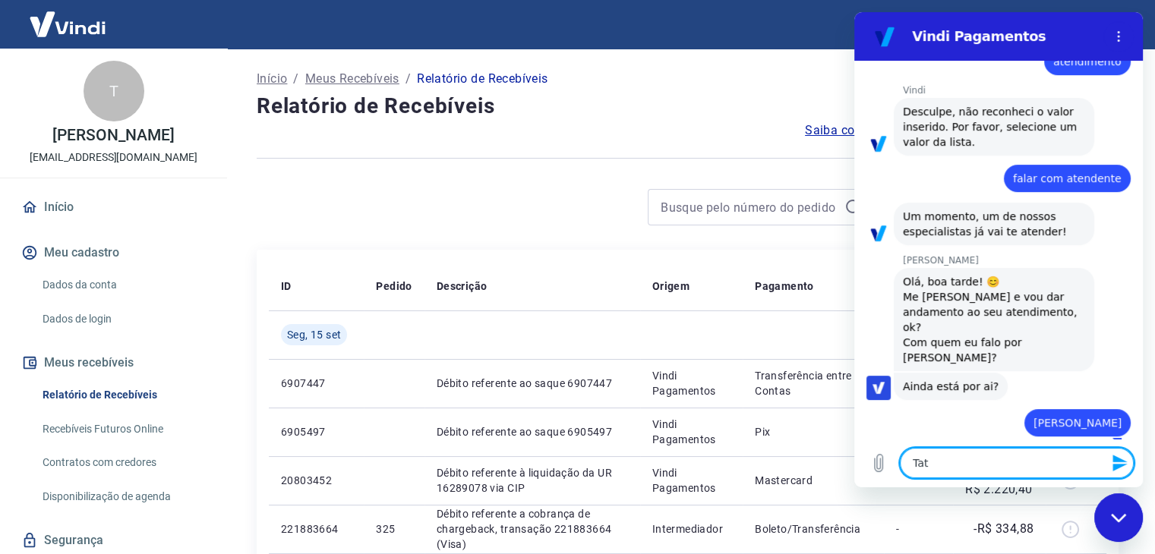
type textarea "x"
type textarea "Tatia"
type textarea "x"
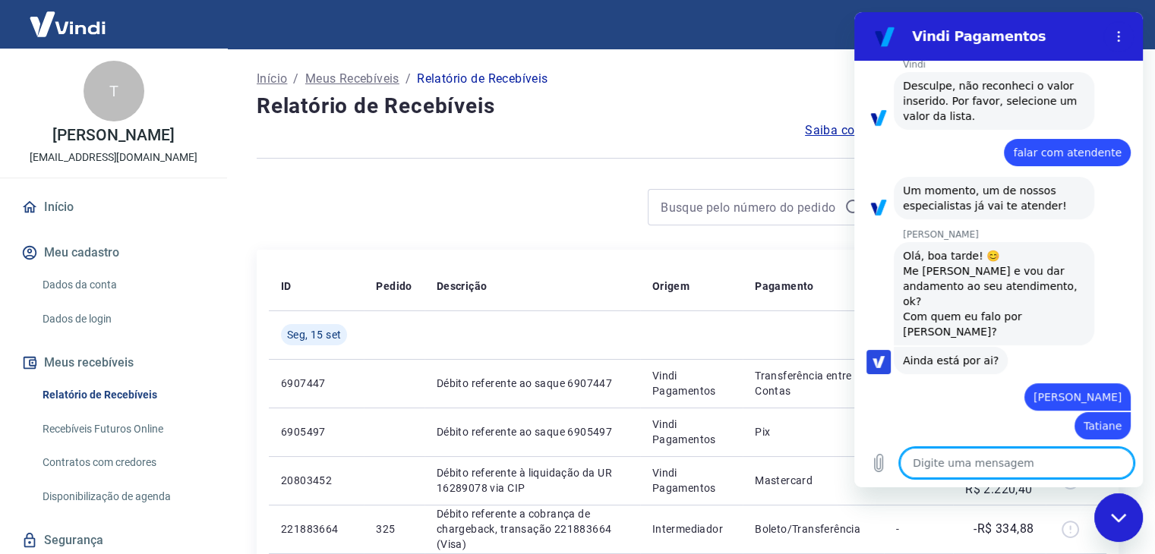
scroll to position [423, 0]
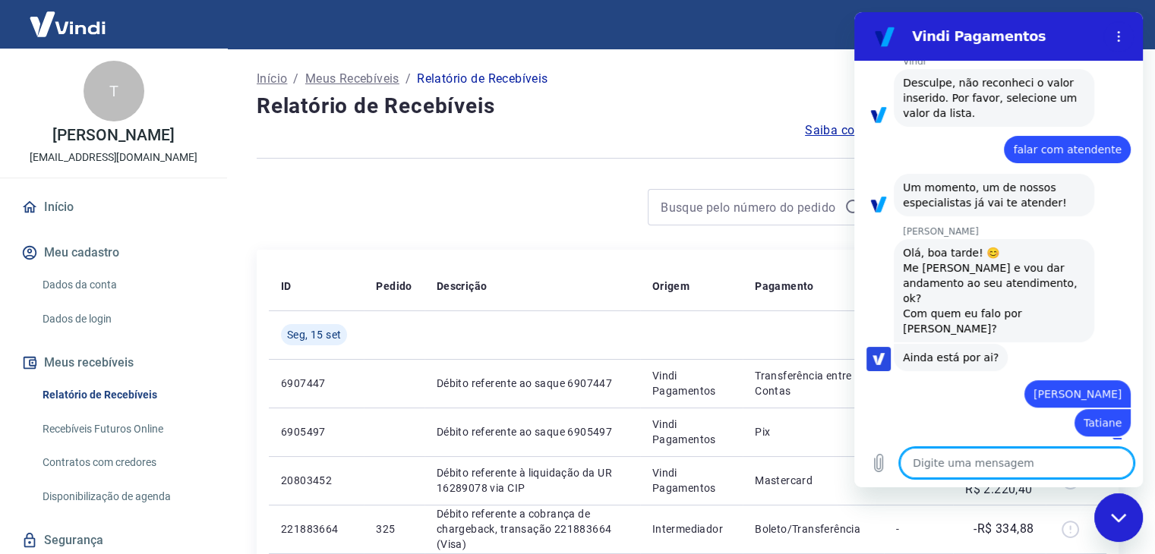
click at [952, 464] on textarea at bounding box center [1017, 463] width 234 height 30
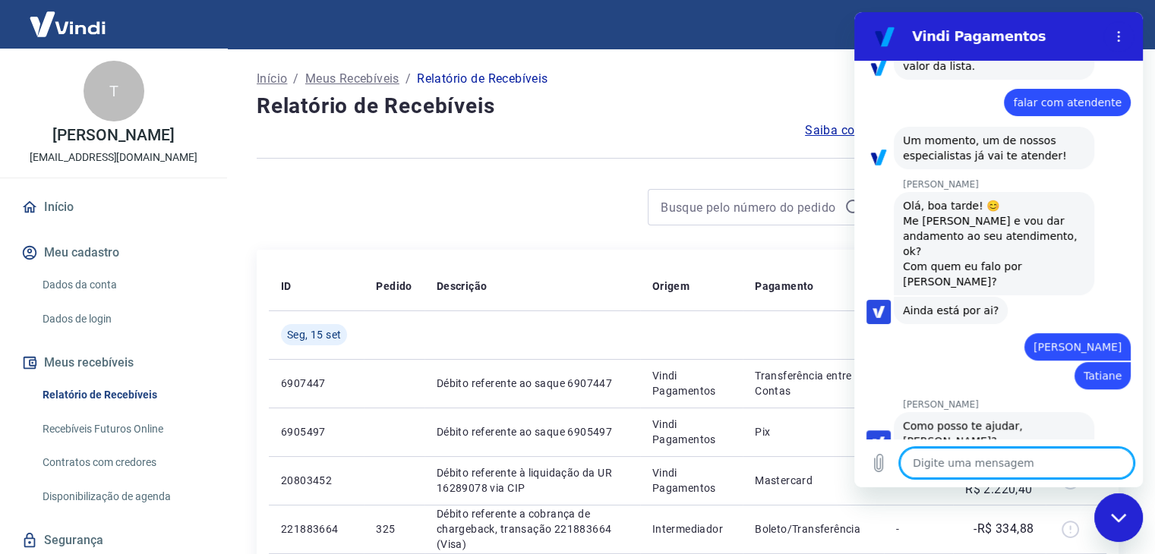
scroll to position [473, 0]
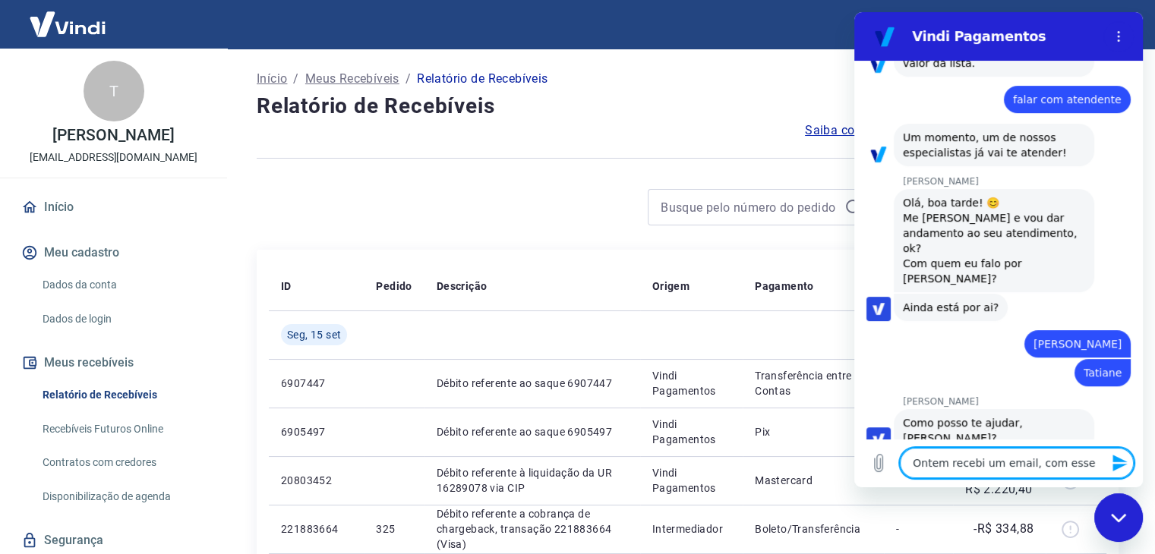
paste textarea "ticket #1691141"
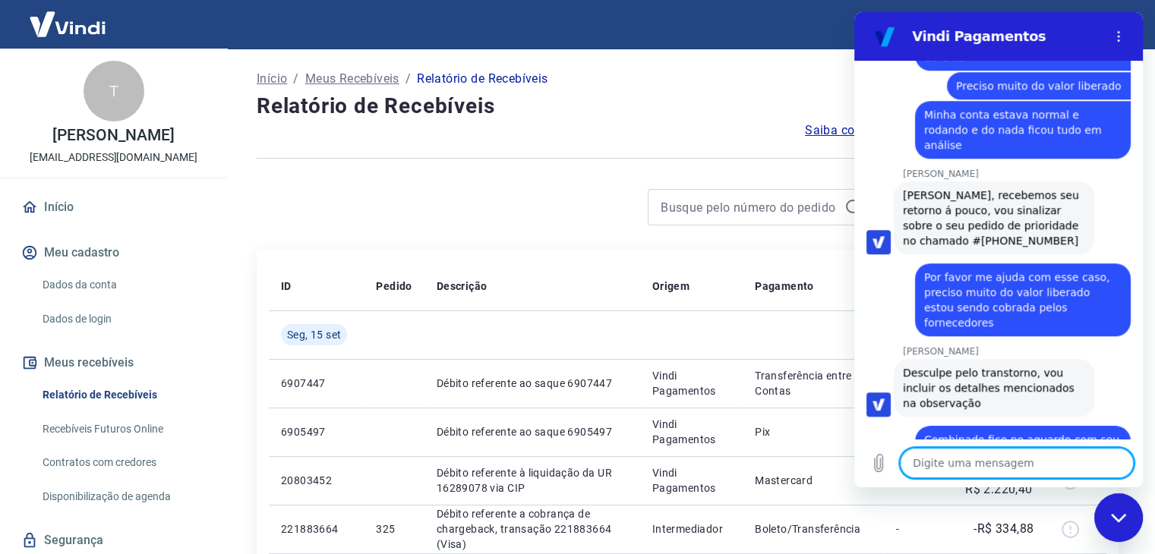
scroll to position [1012, 0]
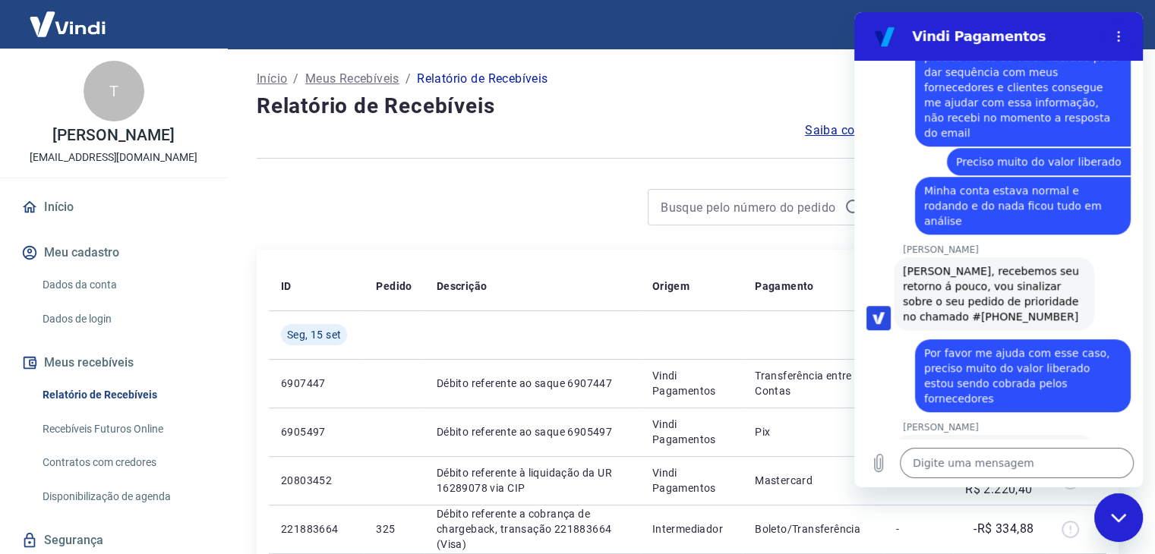
click at [1135, 509] on div "Fechar janela de mensagens" at bounding box center [1119, 518] width 46 height 46
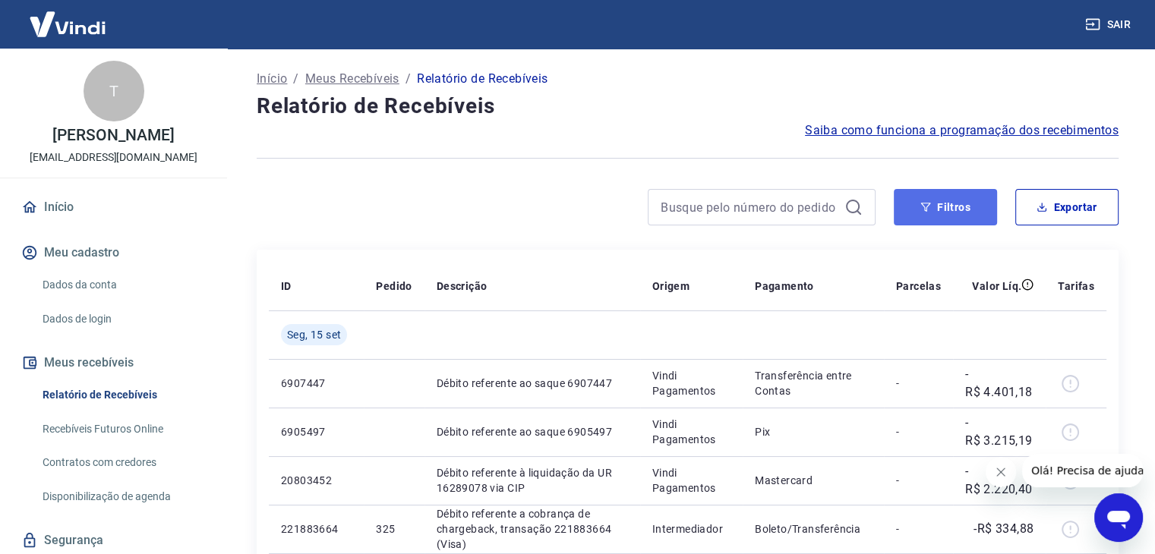
click at [939, 222] on button "Filtros" at bounding box center [945, 207] width 103 height 36
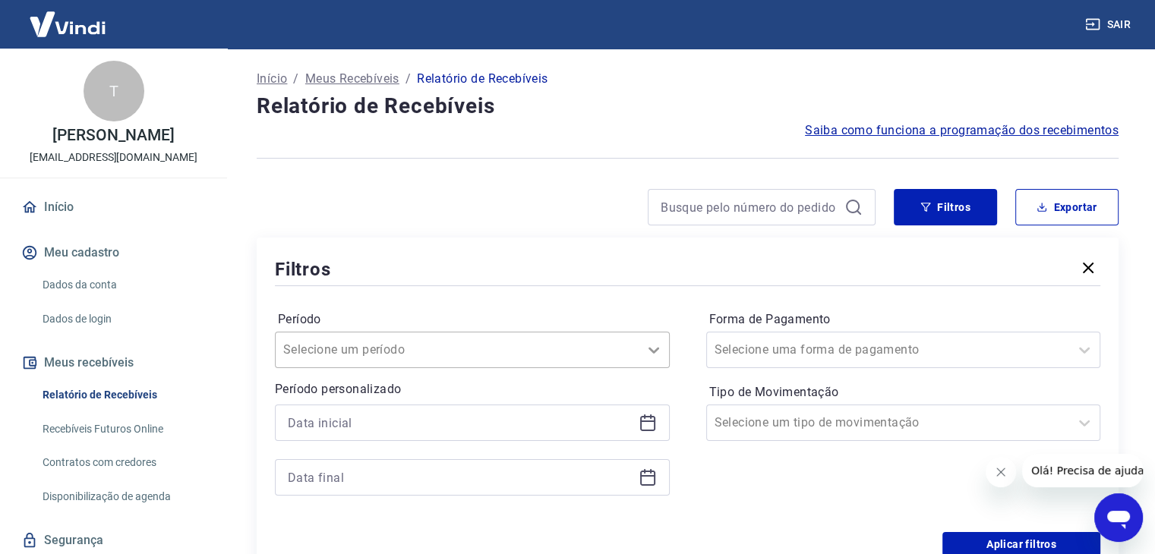
scroll to position [43, 0]
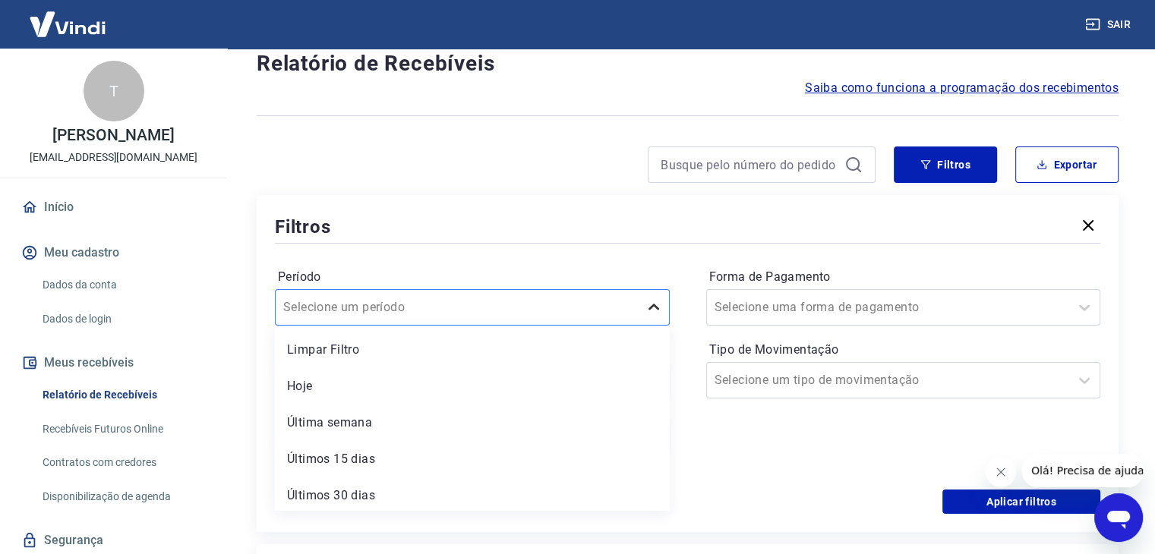
click at [656, 326] on div "option Limpar Filtro focused, 1 of 7. 7 results available. Use Up and Down to c…" at bounding box center [472, 307] width 395 height 36
click at [422, 490] on div "Últimos 30 dias" at bounding box center [472, 496] width 395 height 30
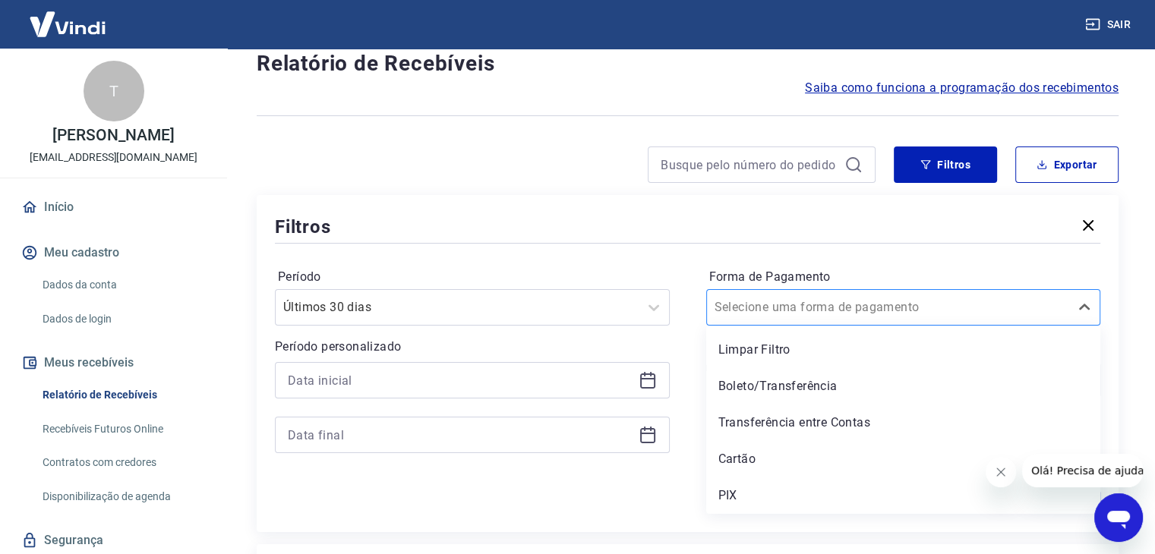
click at [841, 311] on input "Forma de Pagamento" at bounding box center [791, 307] width 153 height 18
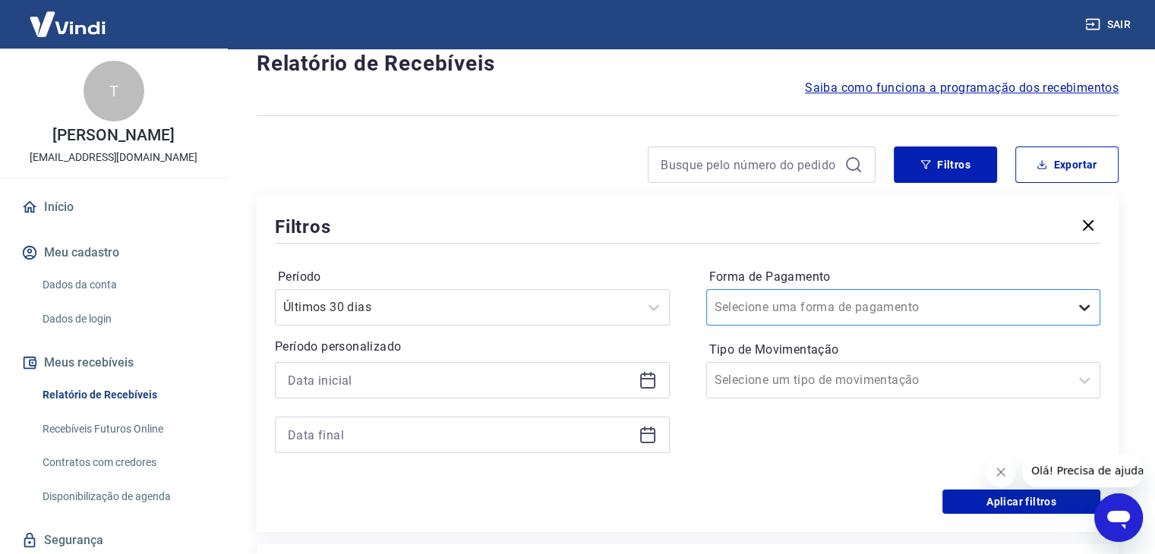
click at [1088, 306] on icon at bounding box center [1085, 307] width 18 height 18
click at [921, 385] on div at bounding box center [889, 380] width 348 height 21
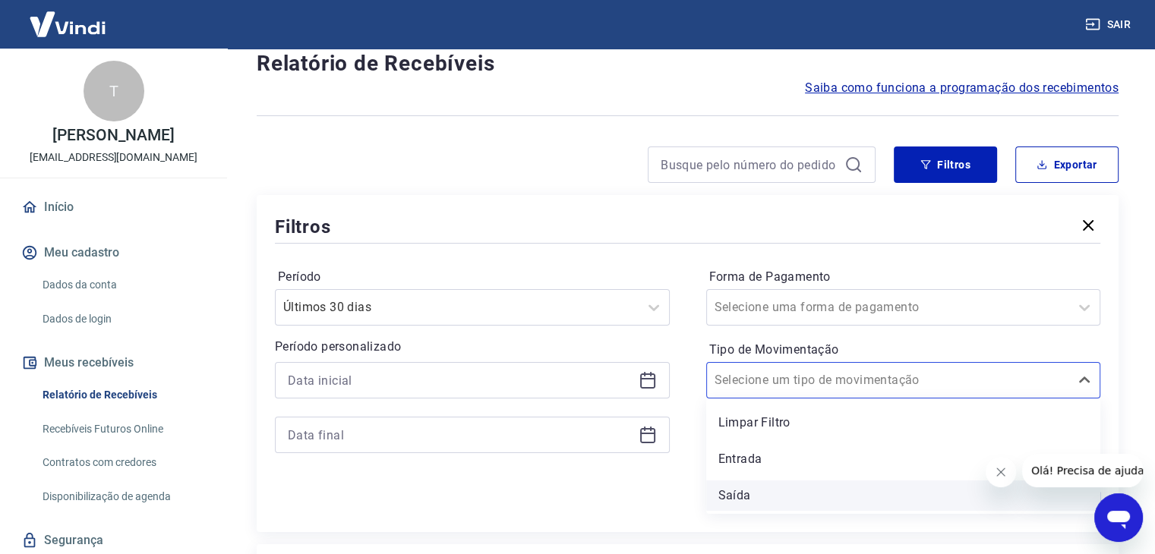
click at [810, 507] on div "Saída" at bounding box center [903, 496] width 395 height 30
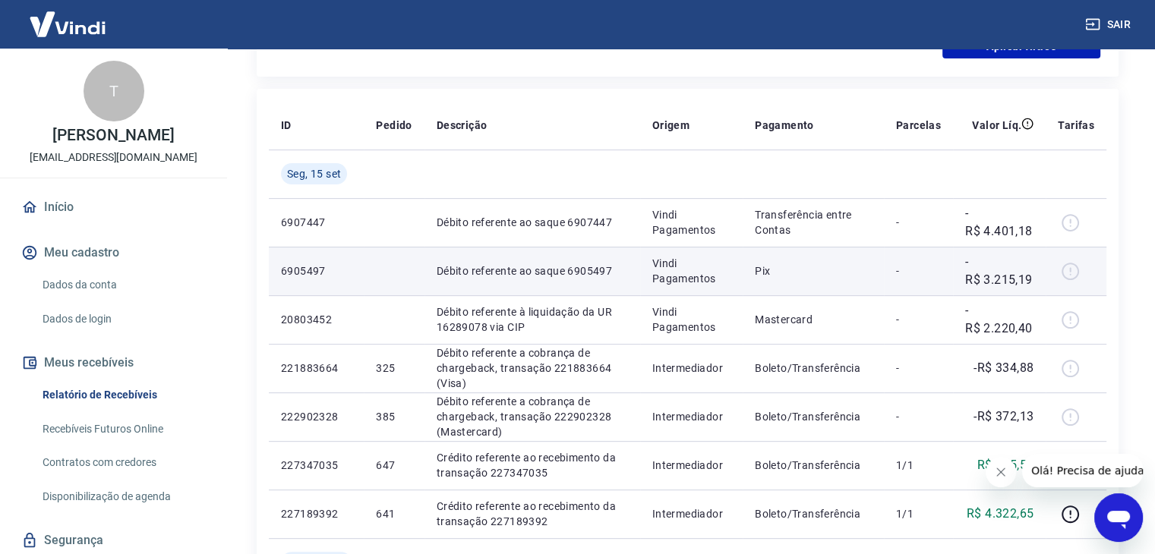
scroll to position [270, 0]
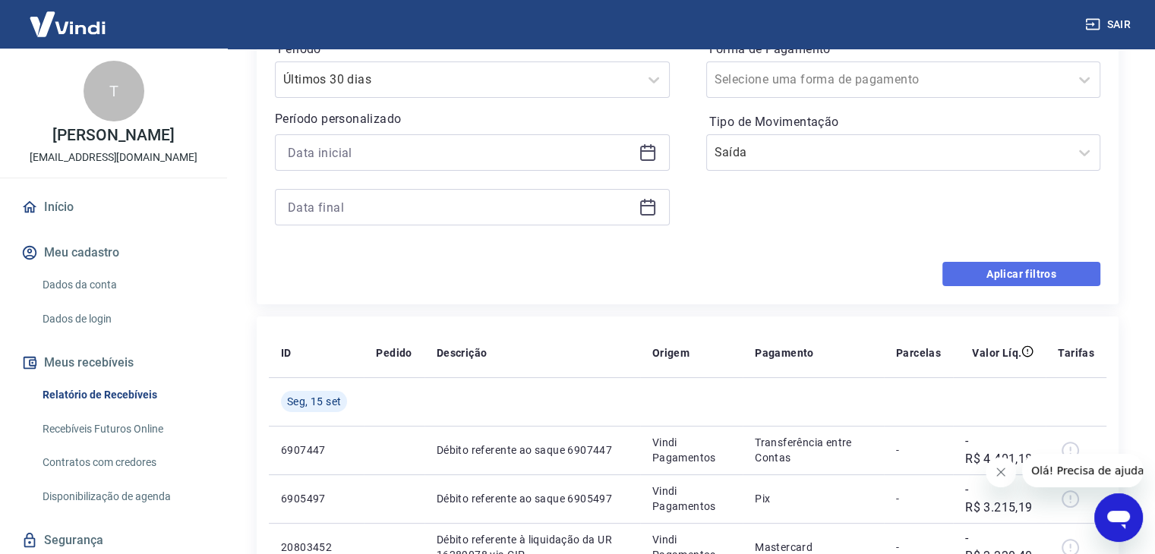
click at [1015, 262] on button "Aplicar filtros" at bounding box center [1022, 274] width 158 height 24
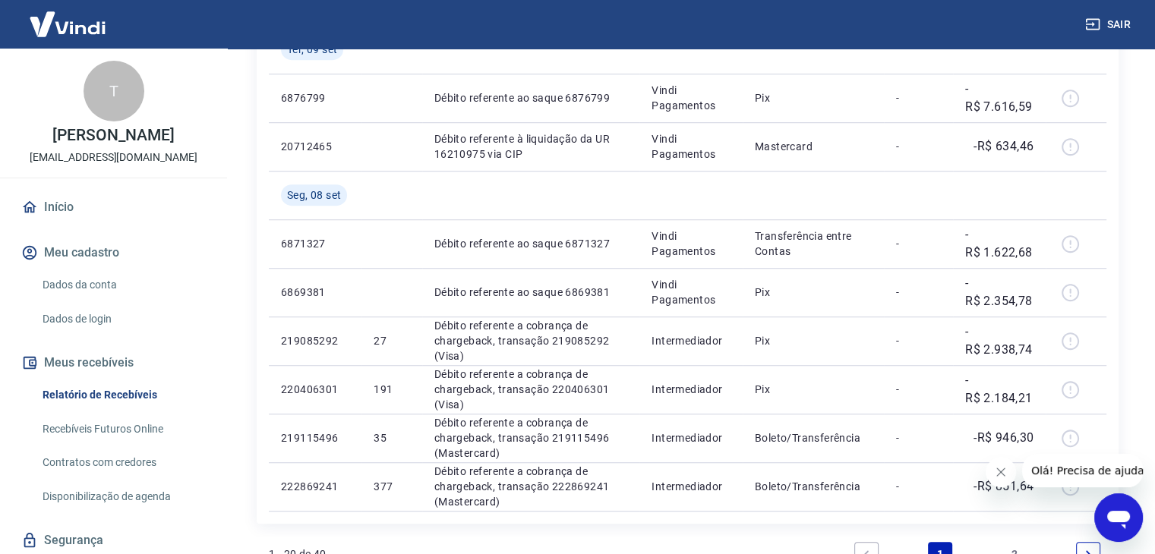
scroll to position [1269, 0]
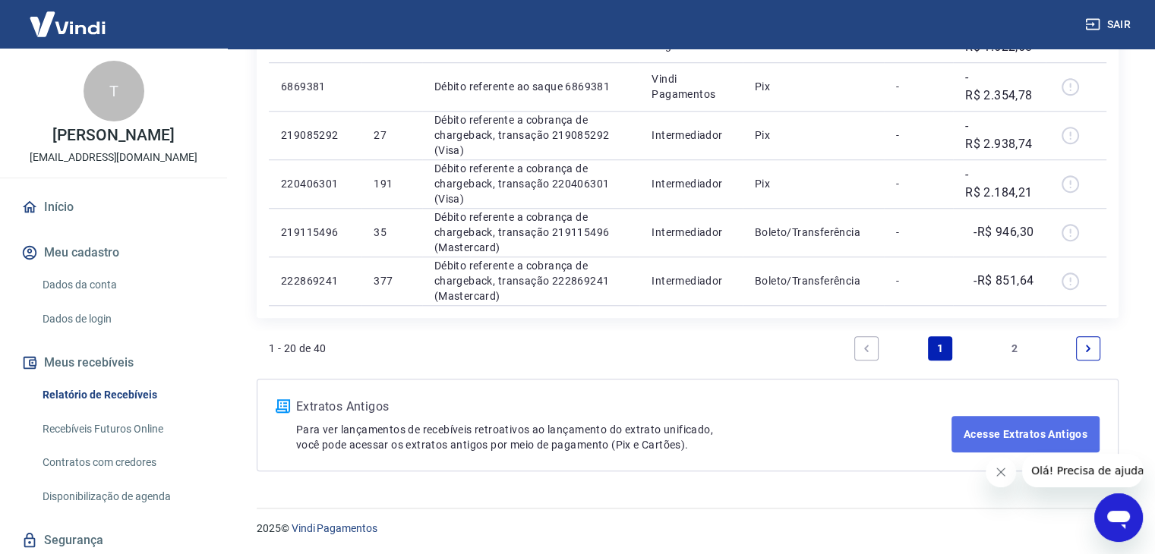
click at [995, 427] on link "Acesse Extratos Antigos" at bounding box center [1026, 434] width 148 height 36
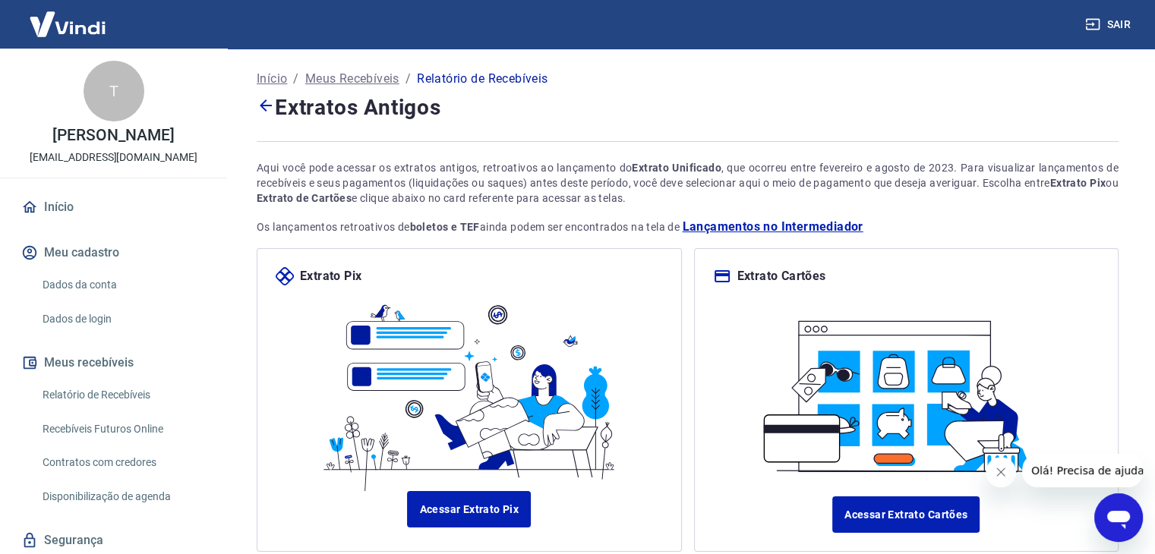
scroll to position [105, 0]
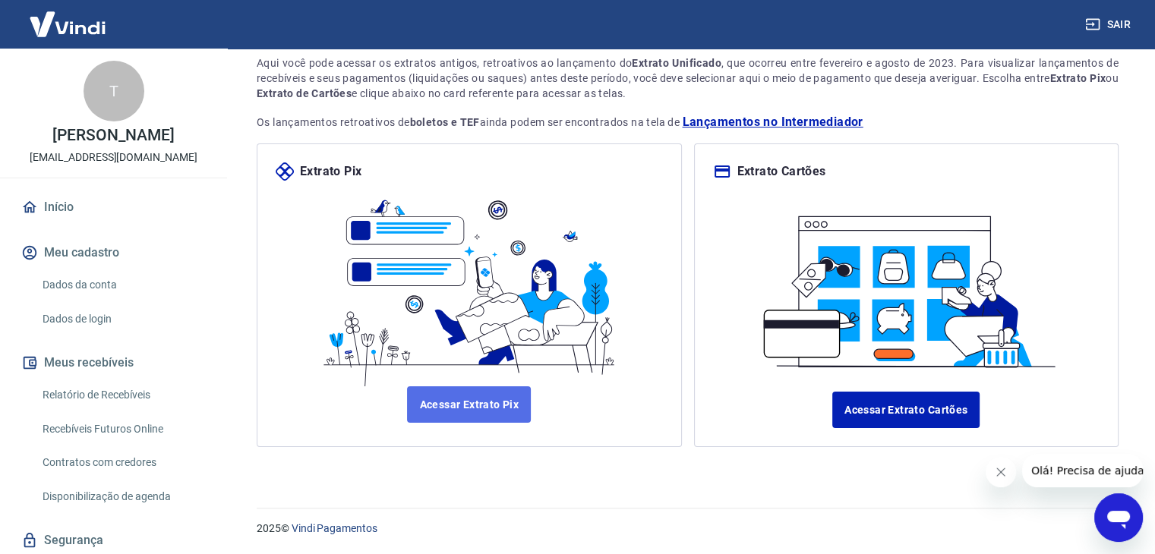
click at [508, 411] on link "Acessar Extrato Pix" at bounding box center [469, 405] width 124 height 36
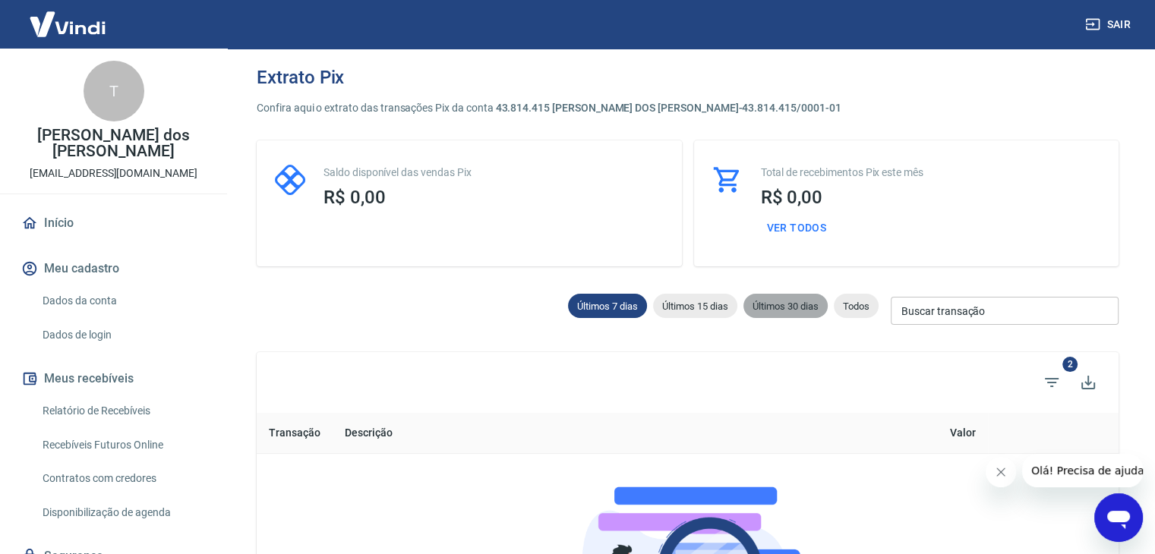
click at [772, 305] on span "Últimos 30 dias" at bounding box center [786, 306] width 84 height 11
type input "10/09/2025"
